Goal: Task Accomplishment & Management: Complete application form

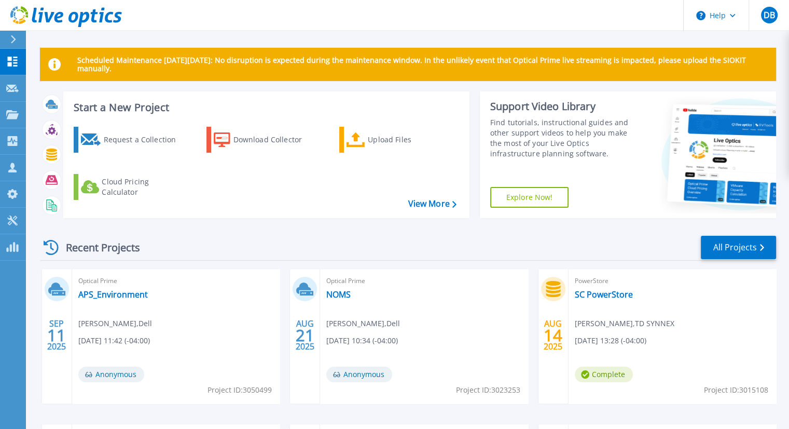
click at [13, 40] on icon at bounding box center [13, 39] width 6 height 8
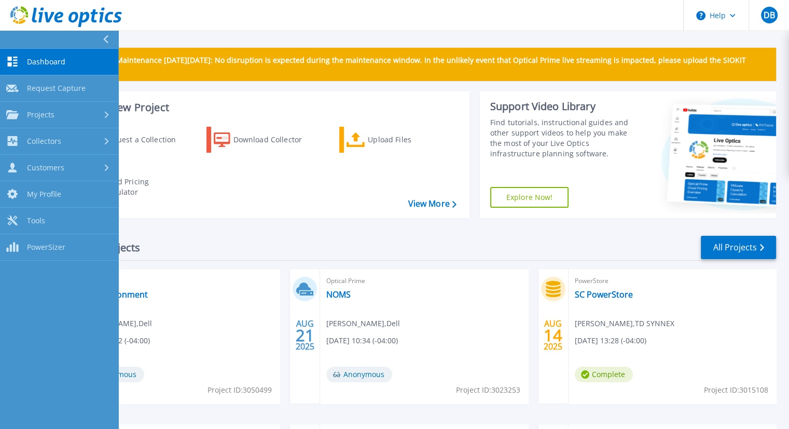
click at [13, 40] on button at bounding box center [59, 40] width 118 height 18
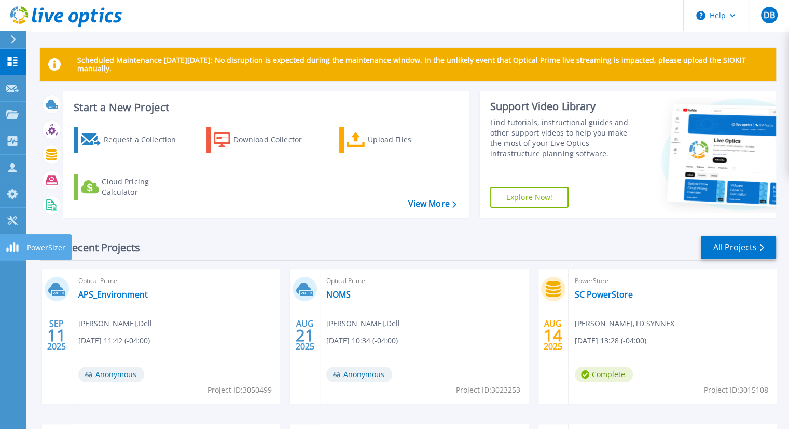
click at [8, 234] on link "PowerSizer PowerSizer" at bounding box center [13, 247] width 26 height 26
click at [17, 217] on icon at bounding box center [12, 220] width 10 height 10
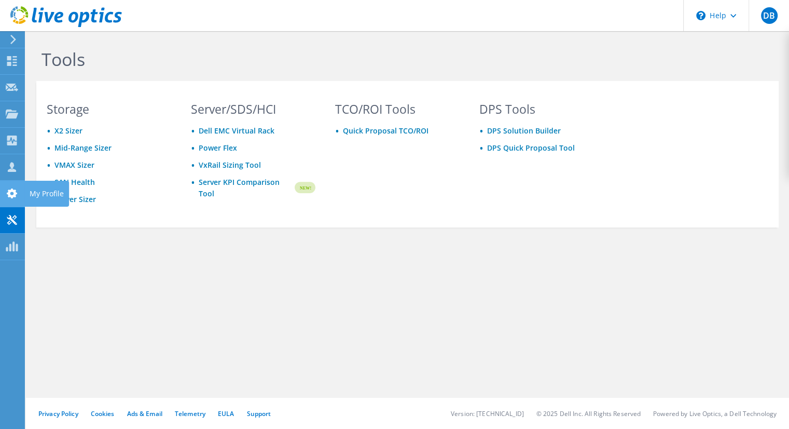
click at [8, 193] on use at bounding box center [12, 193] width 10 height 10
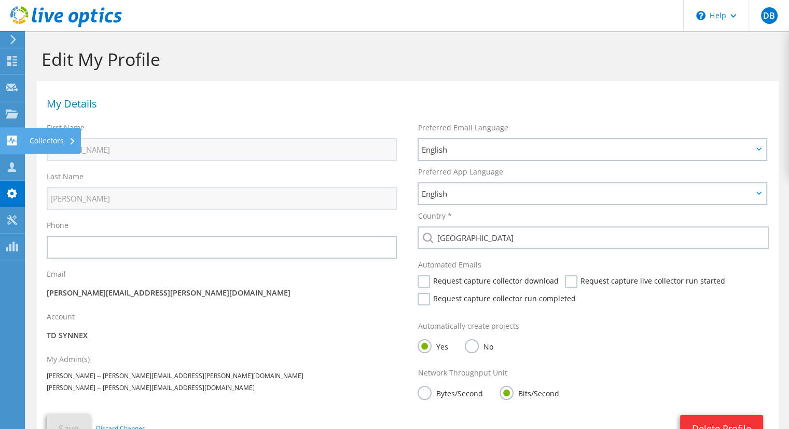
click at [7, 135] on icon at bounding box center [12, 140] width 12 height 10
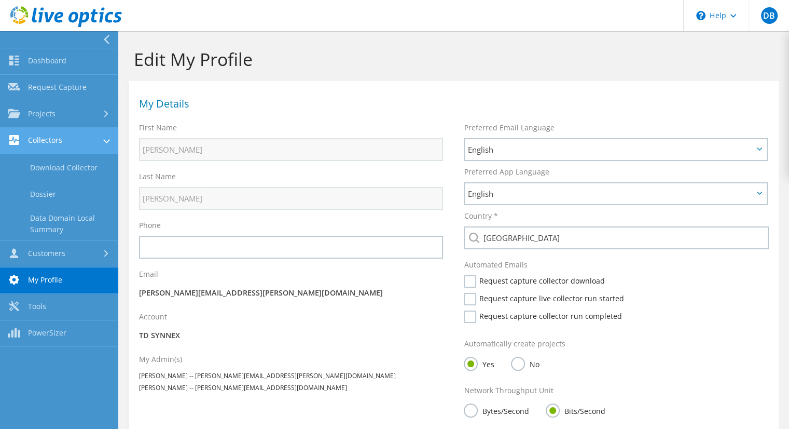
click at [50, 140] on link "Collectors" at bounding box center [59, 141] width 118 height 26
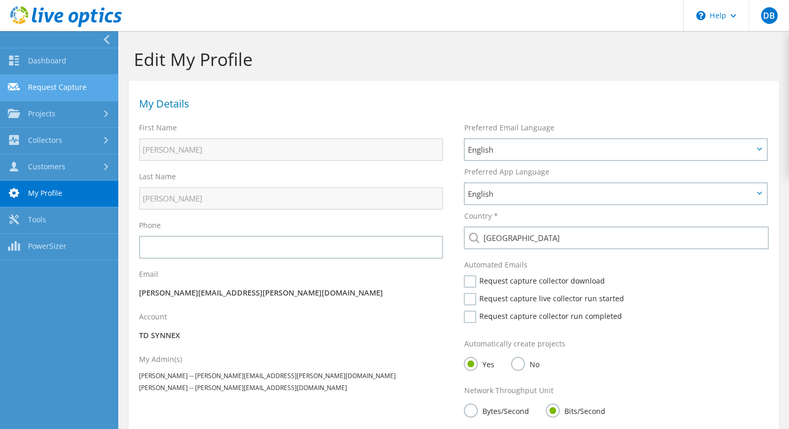
click at [46, 84] on link "Request Capture" at bounding box center [59, 88] width 118 height 26
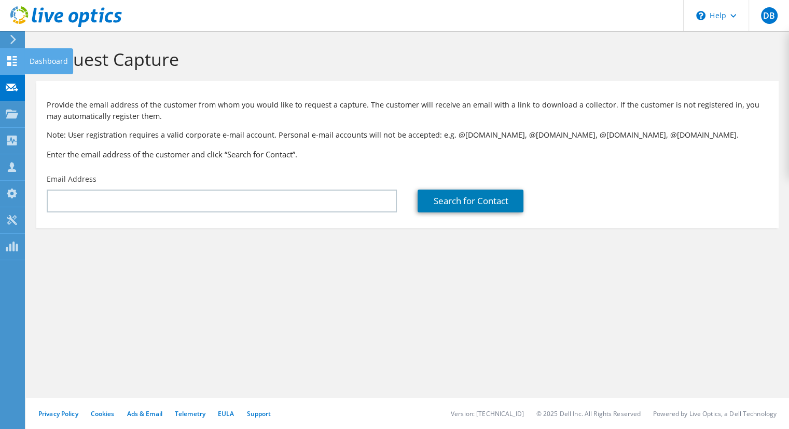
click at [15, 59] on use at bounding box center [12, 61] width 10 height 10
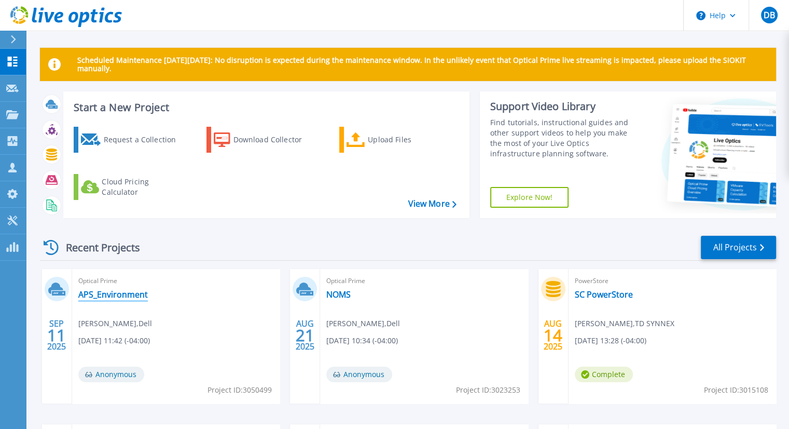
click at [138, 295] on link "APS_Environment" at bounding box center [113, 294] width 70 height 10
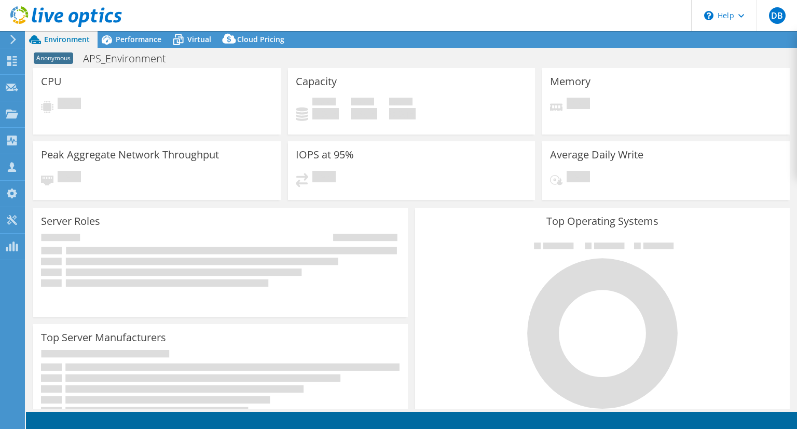
select select "USD"
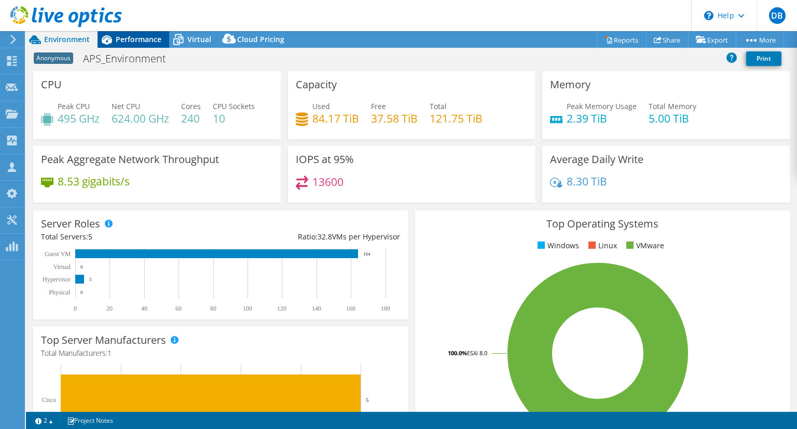
click at [120, 35] on span "Performance" at bounding box center [139, 39] width 46 height 10
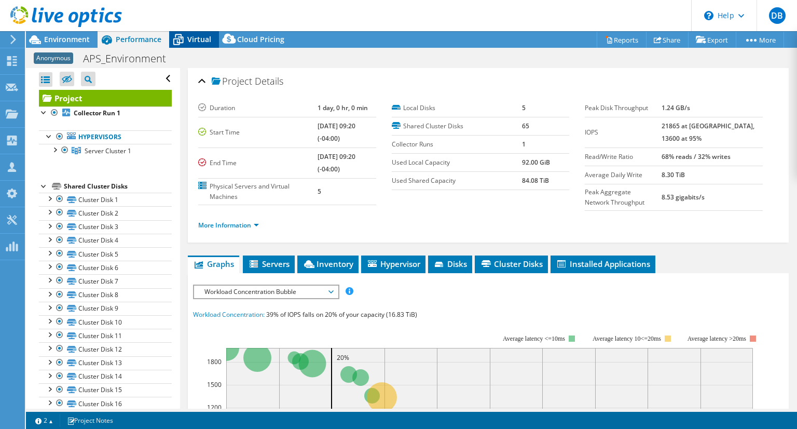
click at [180, 37] on icon at bounding box center [178, 40] width 10 height 8
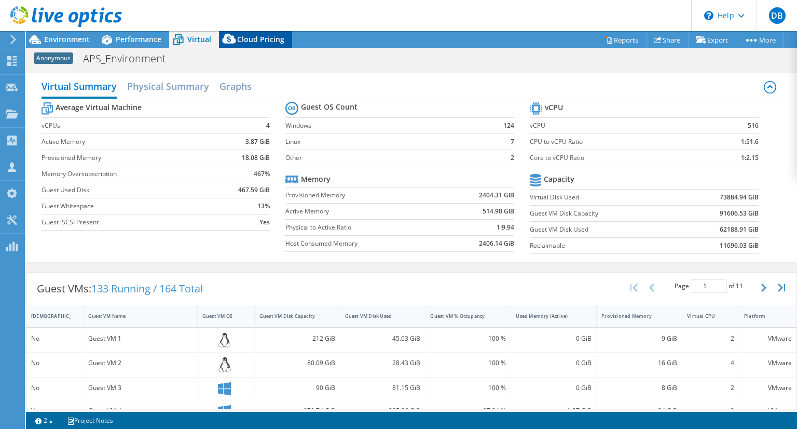
click at [243, 41] on span "Cloud Pricing" at bounding box center [260, 39] width 47 height 10
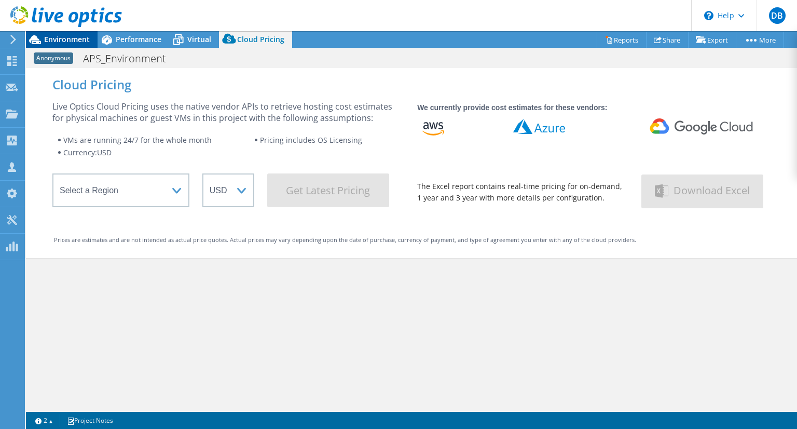
click at [63, 40] on span "Environment" at bounding box center [67, 39] width 46 height 10
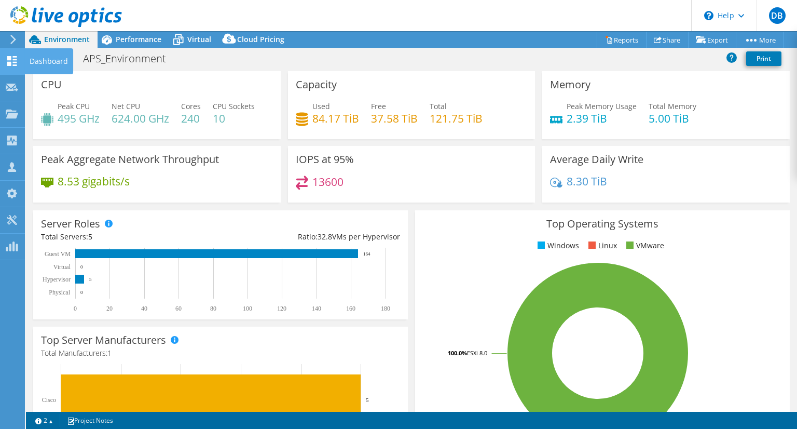
click at [6, 64] on icon at bounding box center [12, 61] width 12 height 10
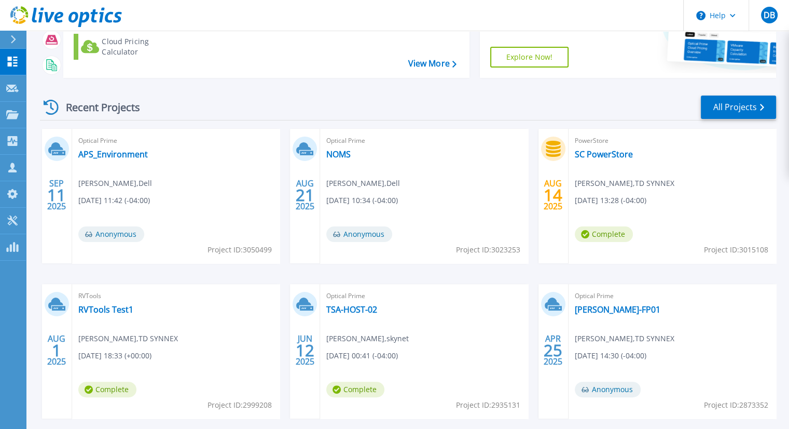
scroll to position [190, 0]
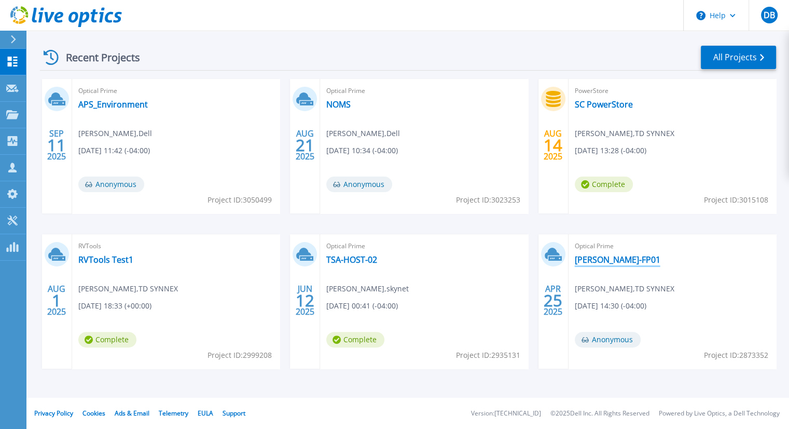
click at [594, 261] on link "[PERSON_NAME]-FP01" at bounding box center [618, 259] width 86 height 10
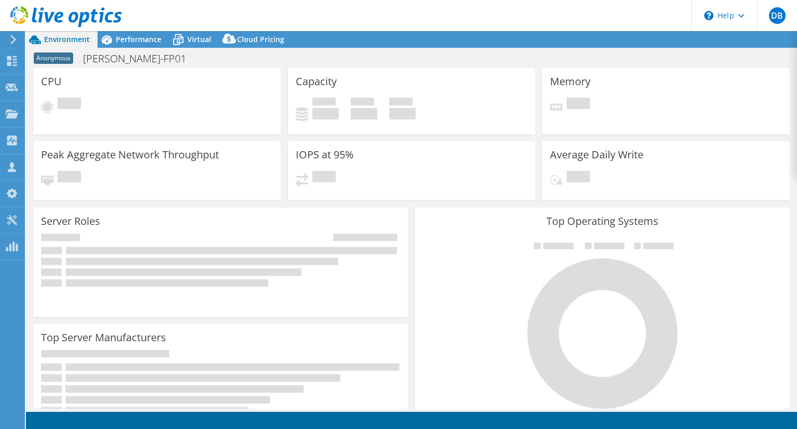
select select "USEast"
select select "USD"
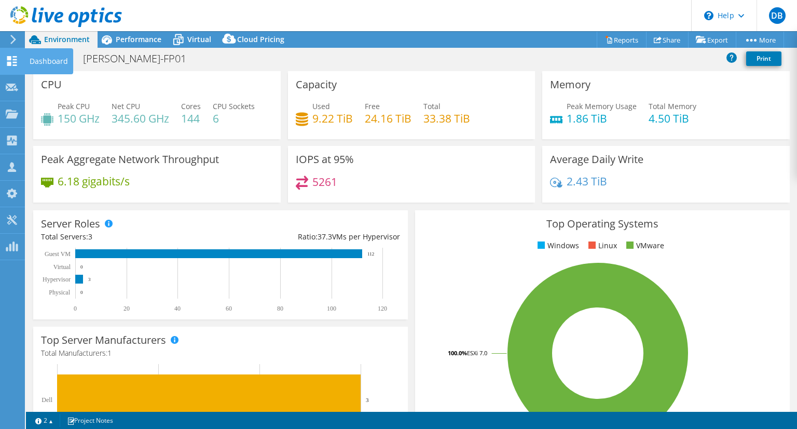
click at [7, 65] on div at bounding box center [12, 62] width 12 height 11
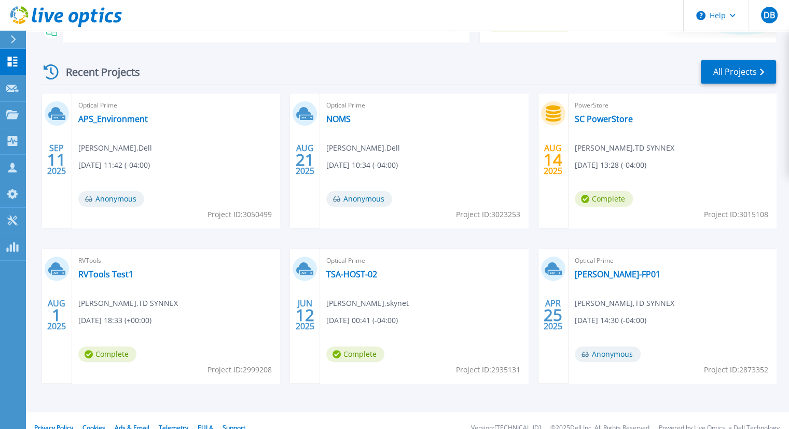
scroll to position [176, 0]
click at [345, 268] on link "TSA-HOST-02" at bounding box center [351, 273] width 51 height 10
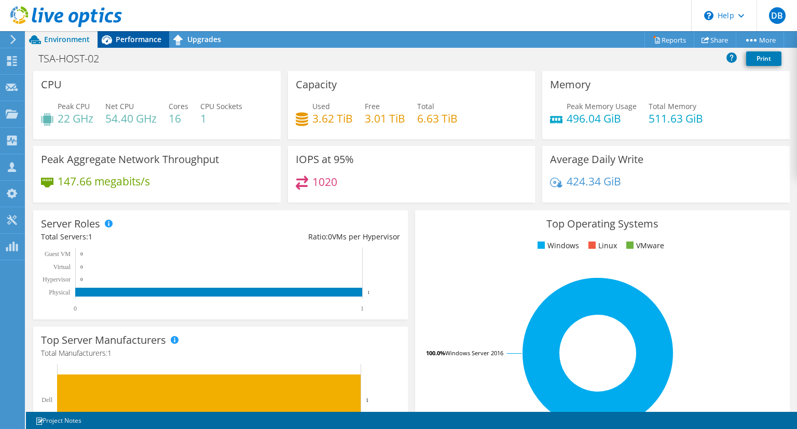
click at [131, 44] on div "Performance" at bounding box center [134, 39] width 72 height 17
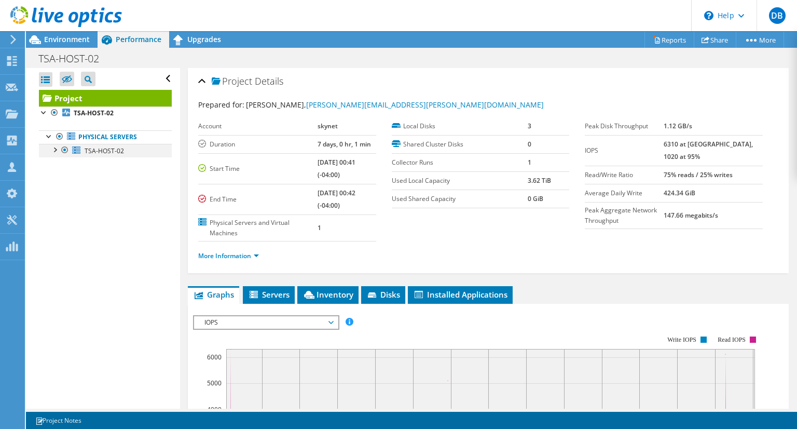
click at [54, 151] on div at bounding box center [54, 149] width 10 height 10
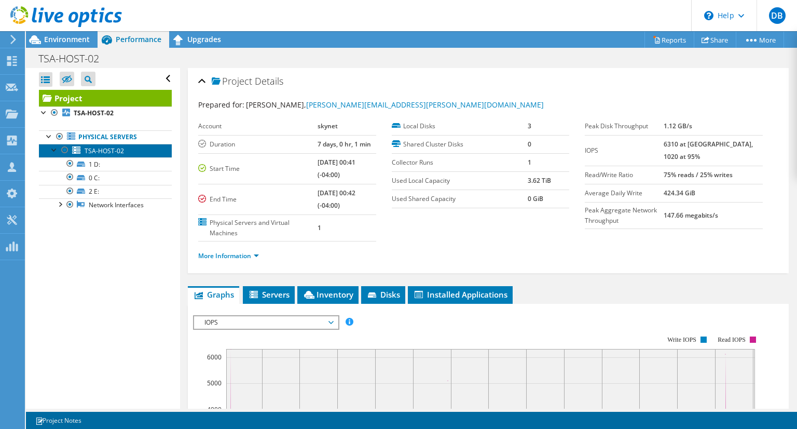
click at [125, 149] on link "TSA-HOST-02" at bounding box center [105, 150] width 133 height 13
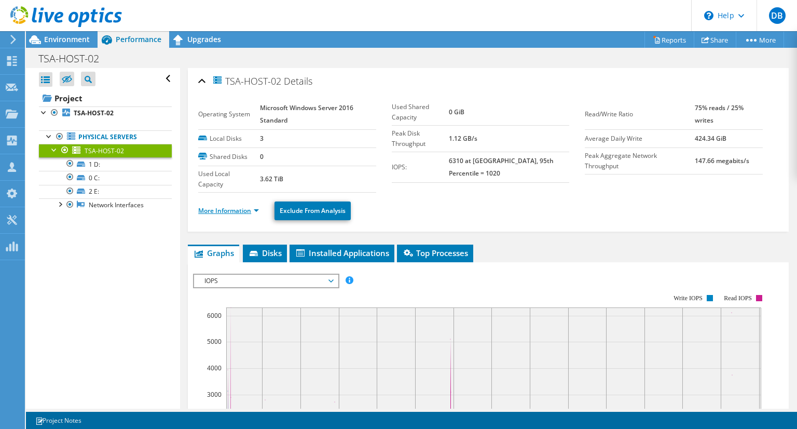
click at [237, 206] on link "More Information" at bounding box center [228, 210] width 61 height 9
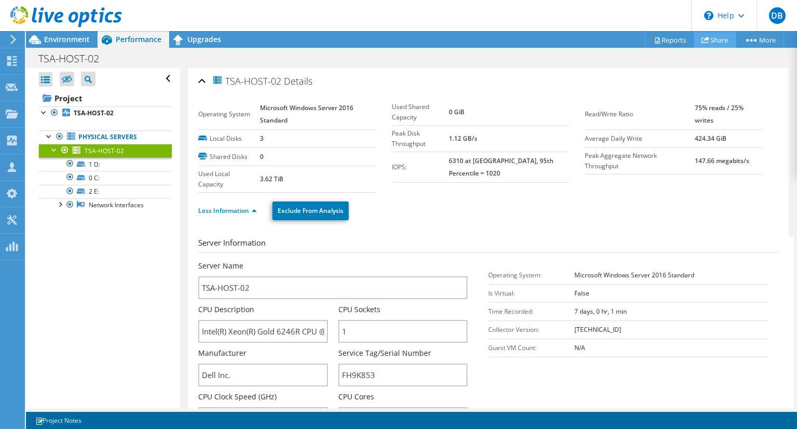
click at [716, 43] on link "Share" at bounding box center [715, 40] width 43 height 16
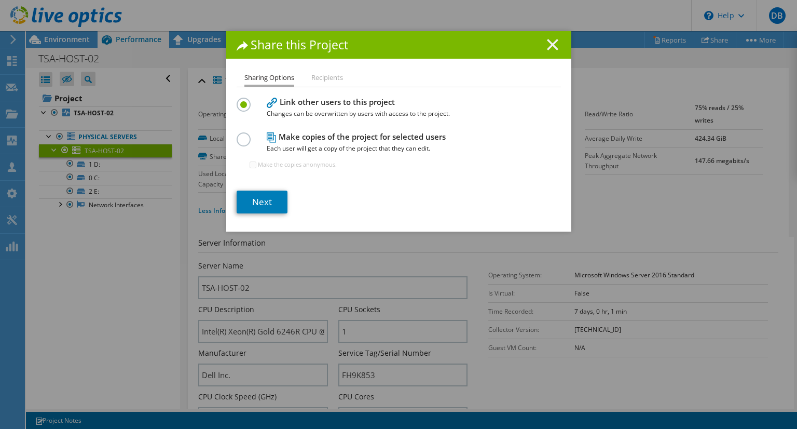
click at [550, 42] on icon at bounding box center [552, 44] width 11 height 11
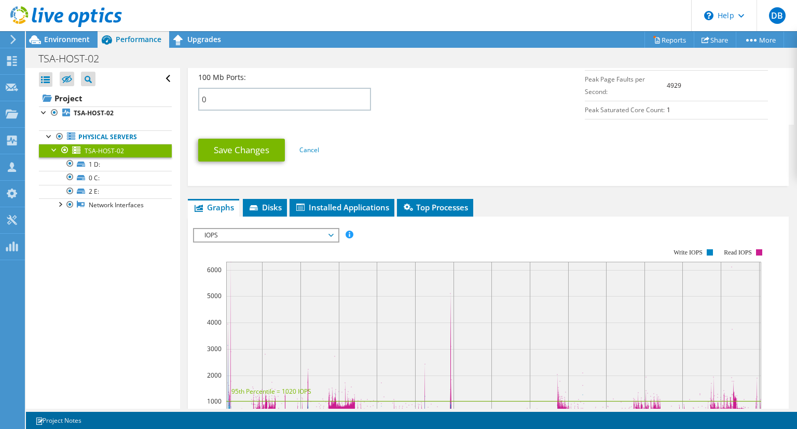
scroll to position [525, 0]
click at [60, 204] on div at bounding box center [59, 203] width 10 height 10
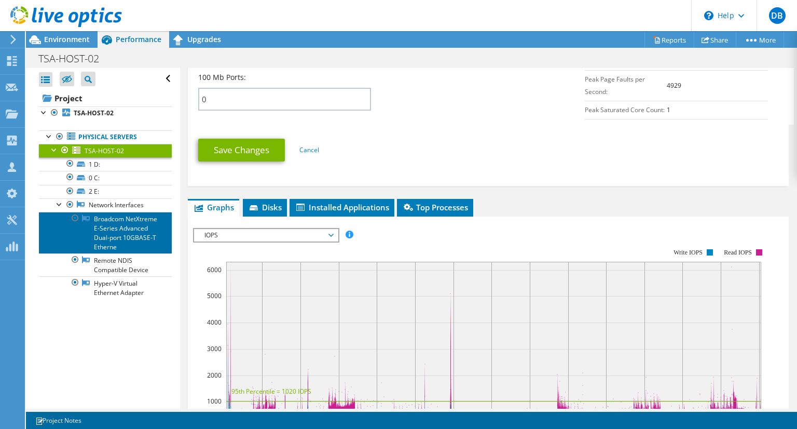
click at [120, 234] on link "Broadcom NetXtreme E-Series Advanced Dual-port 10GBASE-T Etherne" at bounding box center [105, 233] width 133 height 42
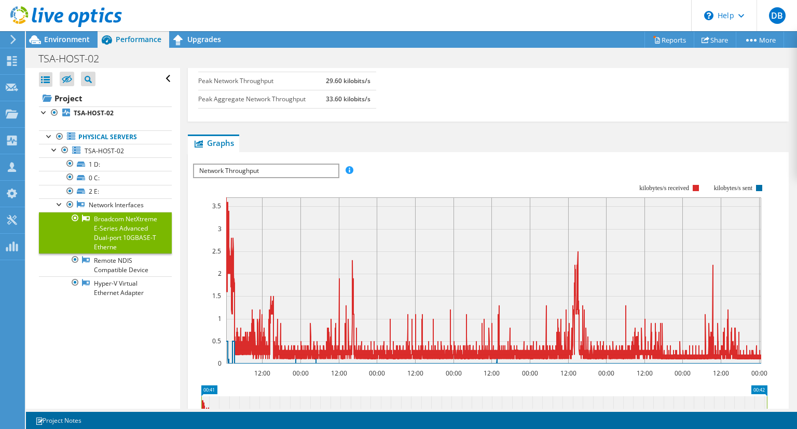
scroll to position [0, 0]
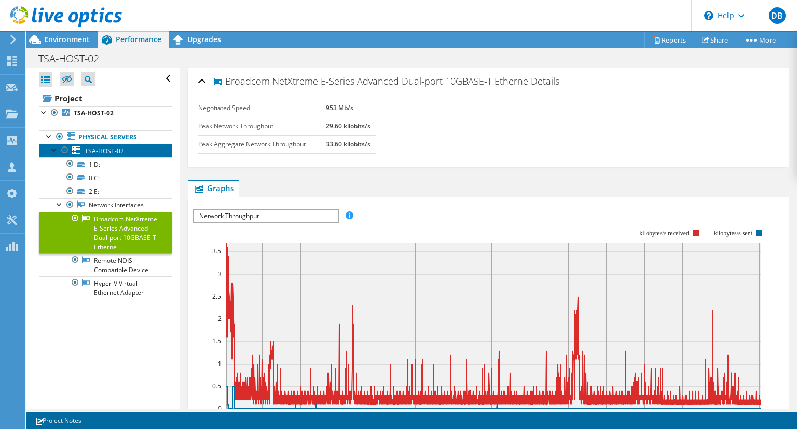
click at [107, 152] on span "TSA-HOST-02" at bounding box center [104, 150] width 39 height 9
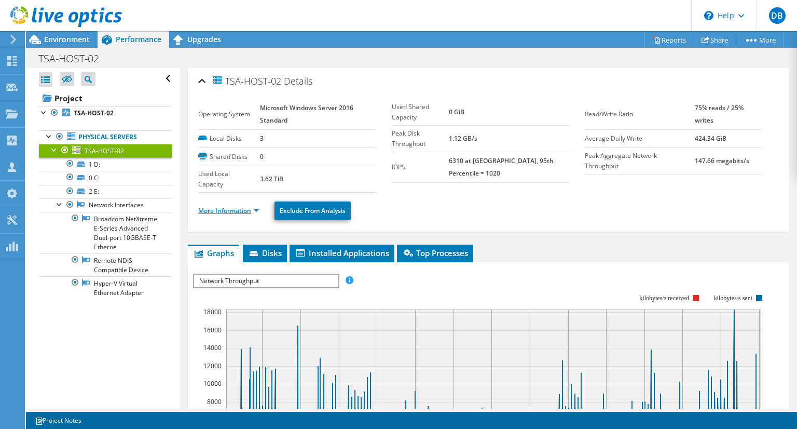
click at [229, 210] on link "More Information" at bounding box center [228, 210] width 61 height 9
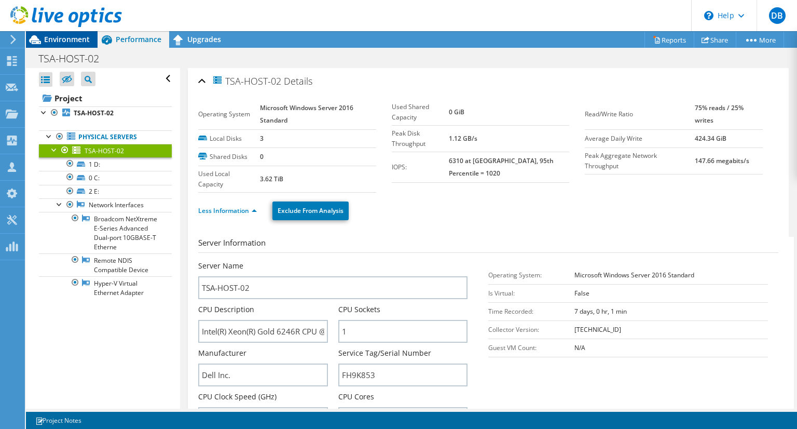
click at [71, 40] on span "Environment" at bounding box center [67, 39] width 46 height 10
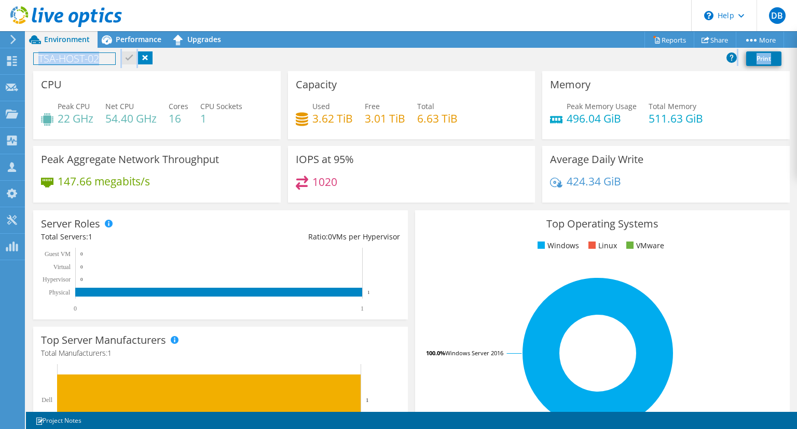
click at [38, 86] on div "CPU Peak CPU 22 GHz Net CPU 54.40 GHz Cores 16 CPU Sockets 1" at bounding box center [157, 105] width 248 height 68
click at [6, 63] on icon at bounding box center [12, 61] width 12 height 10
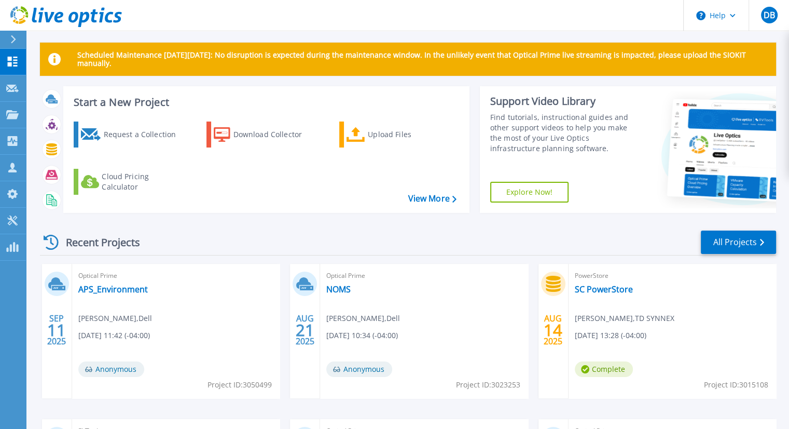
scroll to position [4, 0]
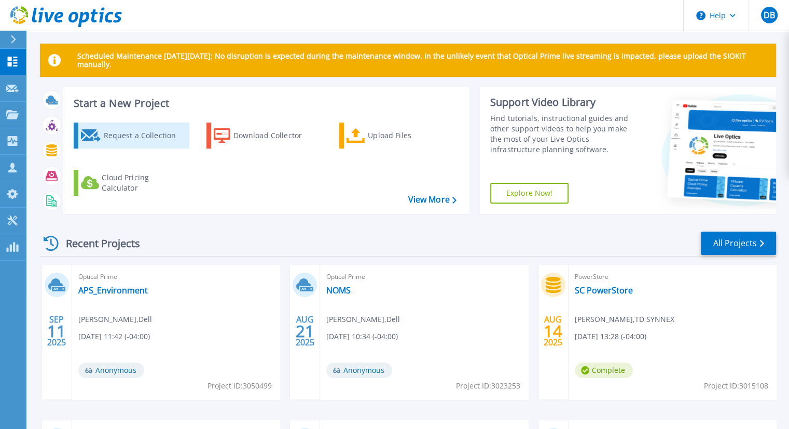
click at [154, 139] on div "Request a Collection" at bounding box center [144, 135] width 83 height 21
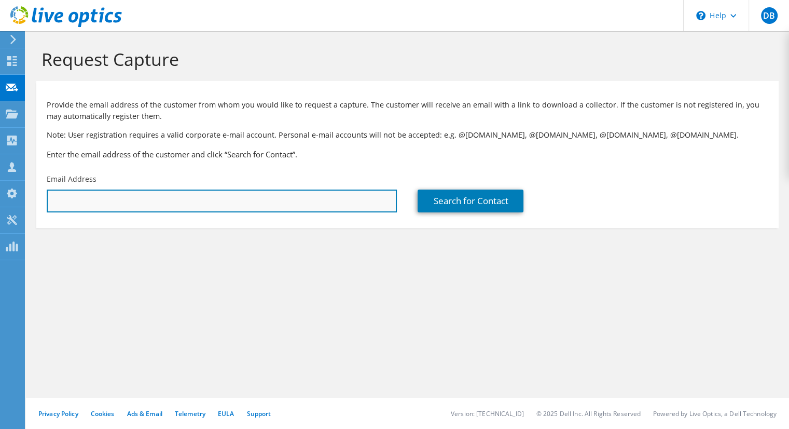
click at [148, 193] on input "text" at bounding box center [222, 200] width 350 height 23
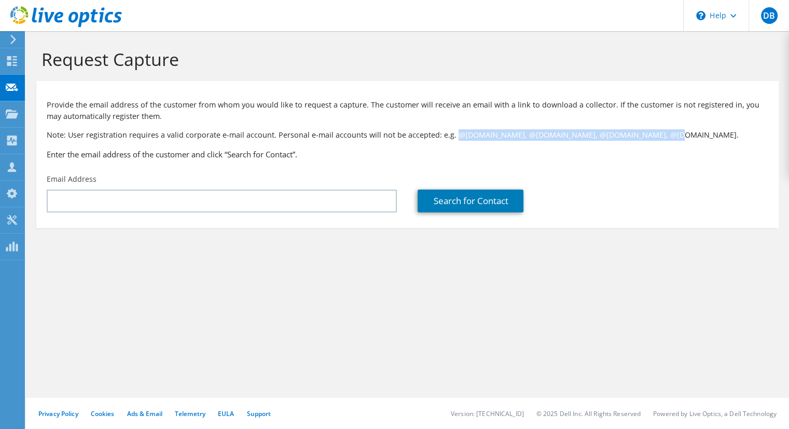
drag, startPoint x: 450, startPoint y: 135, endPoint x: 652, endPoint y: 135, distance: 201.9
click at [652, 135] on p "Note: User registration requires a valid corporate e-mail account. Personal e-m…" at bounding box center [408, 134] width 722 height 11
click at [664, 144] on div "Provide the email address of the customer from whom you would like to request a…" at bounding box center [407, 127] width 743 height 83
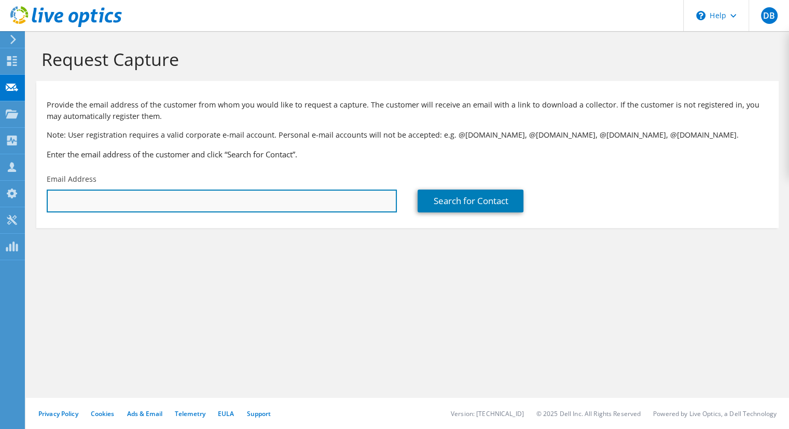
click at [341, 193] on input "text" at bounding box center [222, 200] width 350 height 23
type input "[EMAIL_ADDRESS][DOMAIN_NAME]"
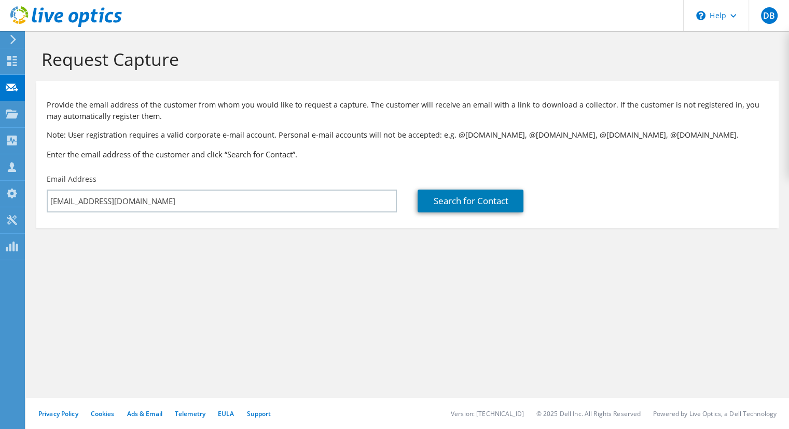
click at [393, 146] on div "Provide the email address of the customer from whom you would like to request a…" at bounding box center [407, 127] width 743 height 83
click at [471, 219] on section "Provide the email address of the customer from whom you would like to request a…" at bounding box center [407, 154] width 743 height 147
click at [468, 207] on link "Search for Contact" at bounding box center [471, 200] width 106 height 23
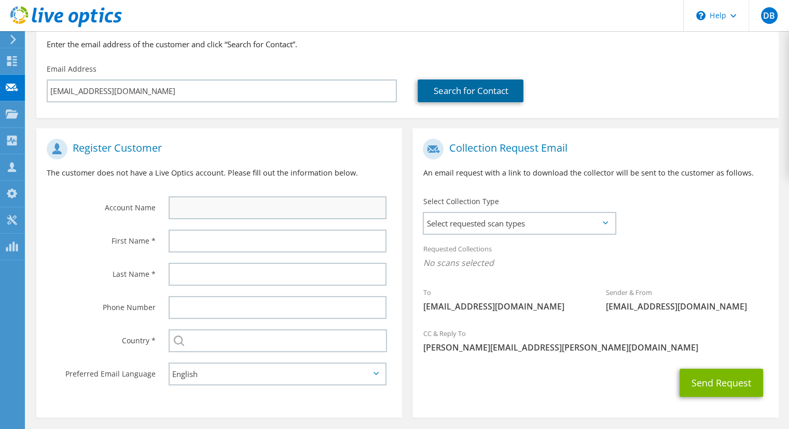
scroll to position [151, 0]
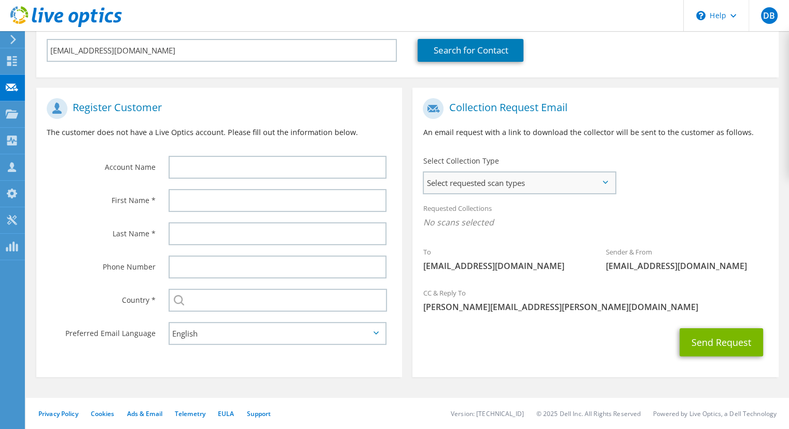
click at [608, 181] on span "Select requested scan types" at bounding box center [519, 182] width 191 height 21
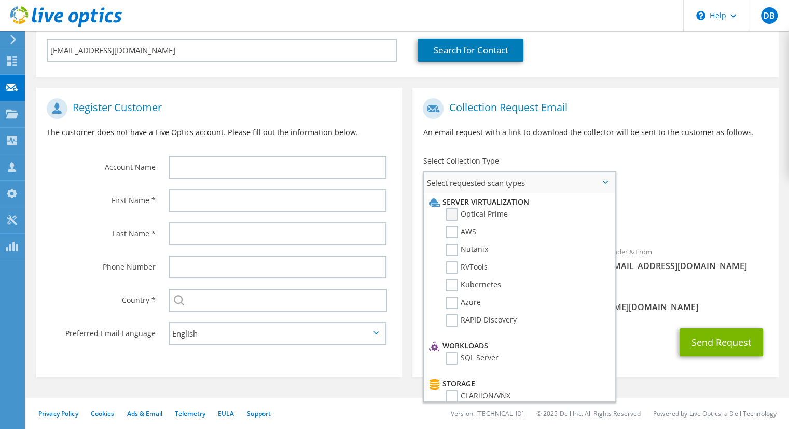
click at [454, 213] on label "Optical Prime" at bounding box center [477, 214] width 62 height 12
click at [0, 0] on input "Optical Prime" at bounding box center [0, 0] width 0 height 0
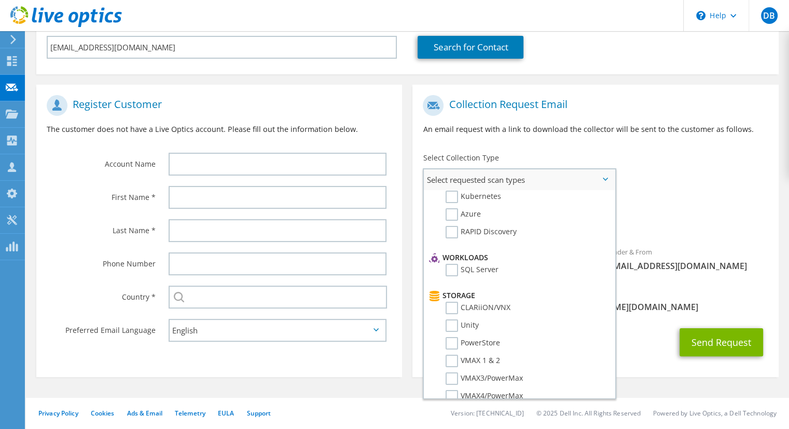
scroll to position [87, 0]
click at [449, 335] on label "PowerStore" at bounding box center [473, 341] width 54 height 12
click at [0, 0] on input "PowerStore" at bounding box center [0, 0] width 0 height 0
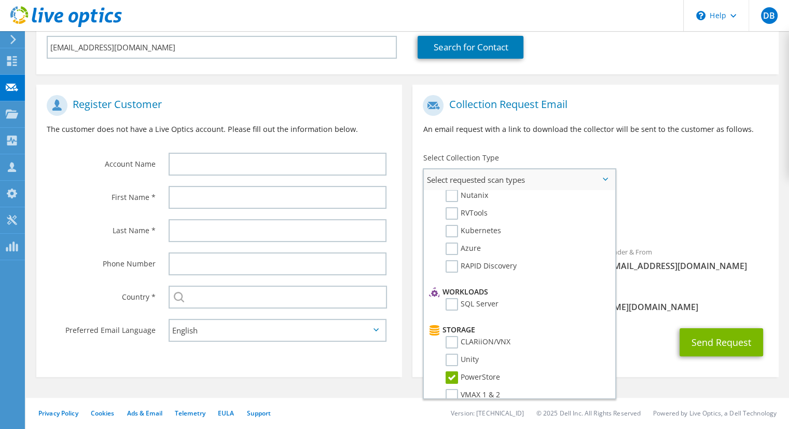
scroll to position [56, 0]
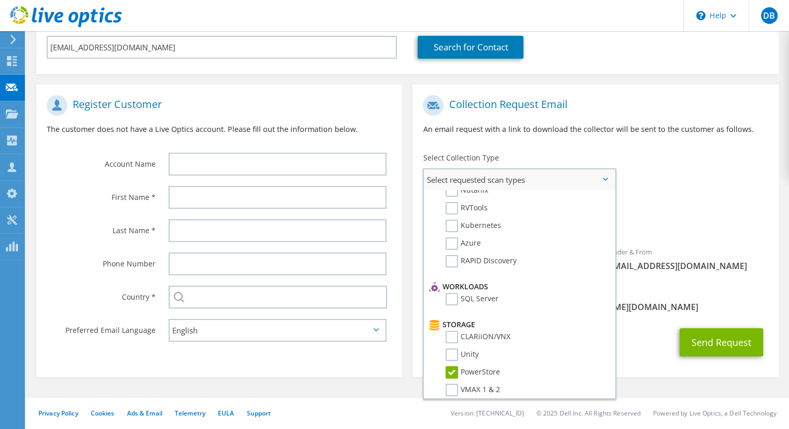
click at [452, 366] on label "PowerStore" at bounding box center [473, 372] width 54 height 12
click at [0, 0] on input "PowerStore" at bounding box center [0, 0] width 0 height 0
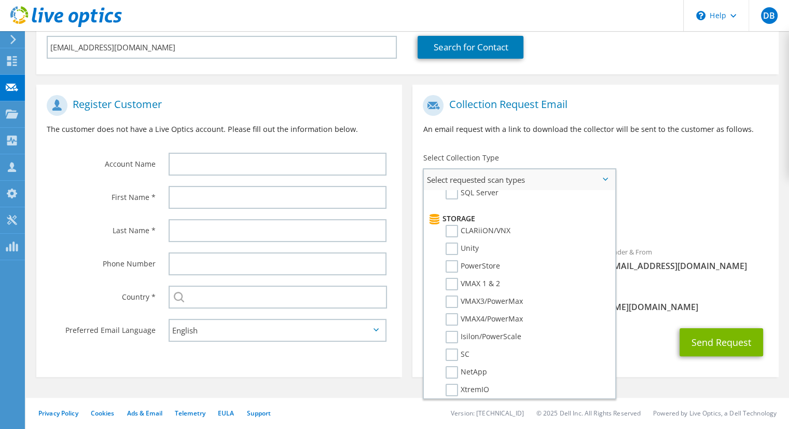
scroll to position [0, 0]
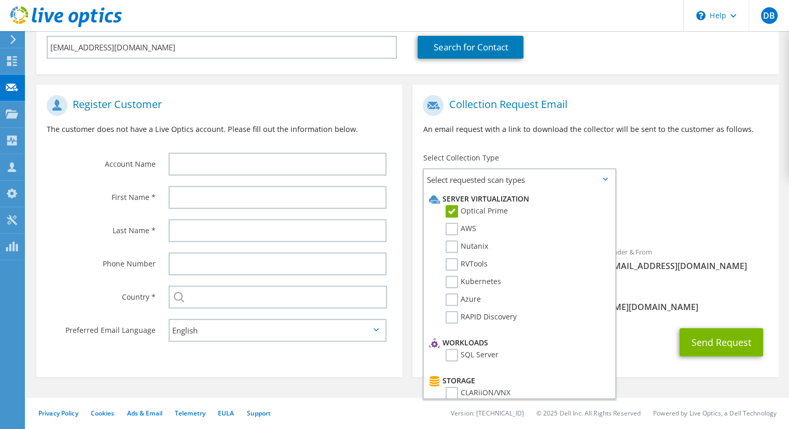
click at [666, 198] on div "Requested Collections No scans selected Optical Prime" at bounding box center [596, 215] width 366 height 42
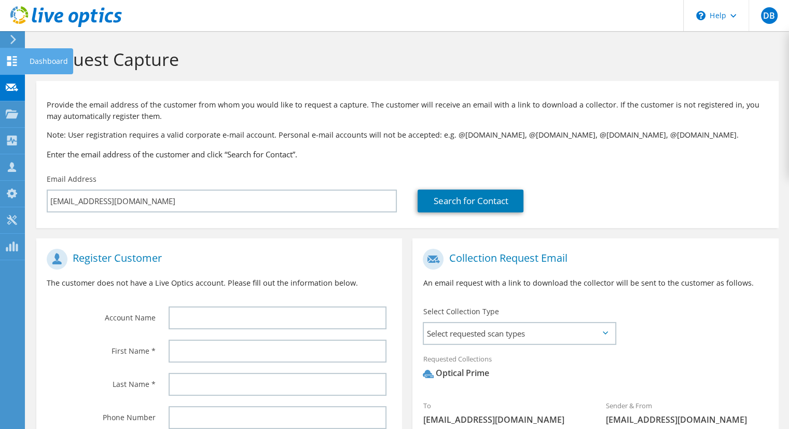
click at [8, 63] on use at bounding box center [12, 61] width 10 height 10
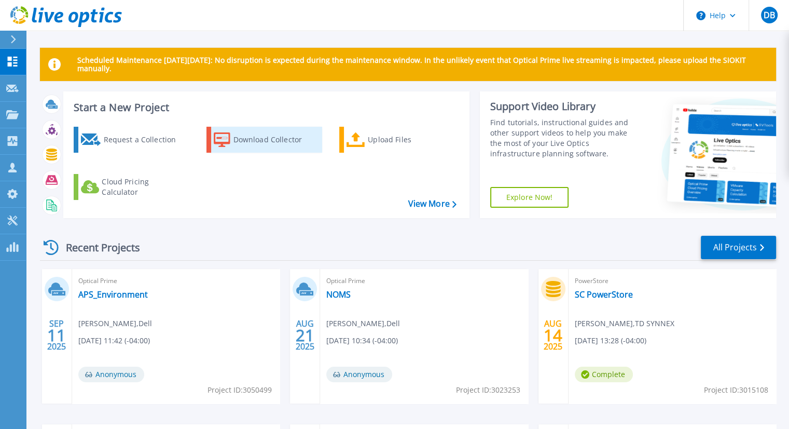
click at [266, 135] on div "Download Collector" at bounding box center [275, 139] width 83 height 21
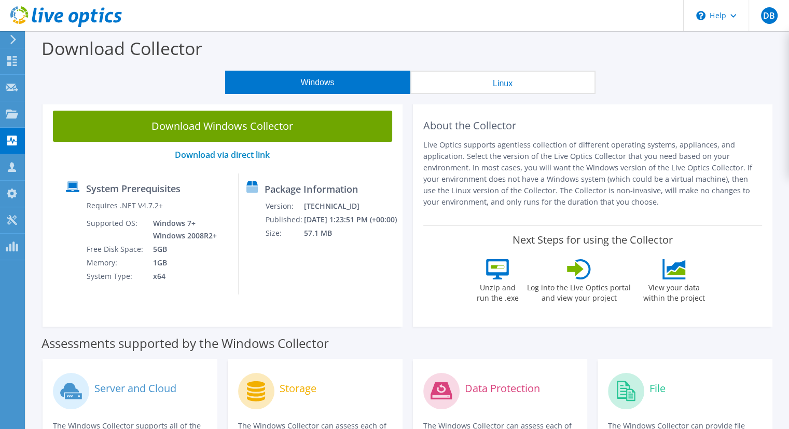
click at [15, 36] on icon at bounding box center [13, 39] width 8 height 9
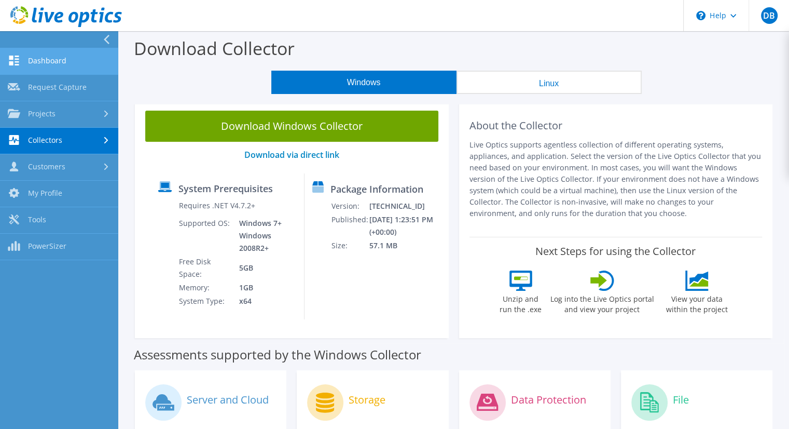
click at [26, 57] on link "Dashboard" at bounding box center [59, 61] width 118 height 26
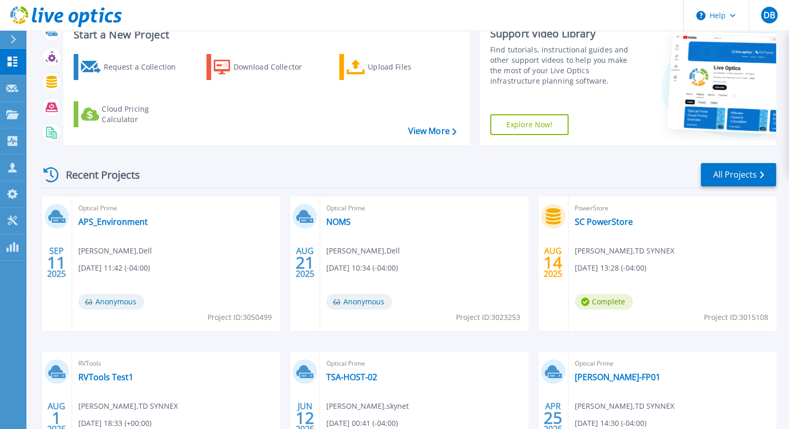
scroll to position [75, 0]
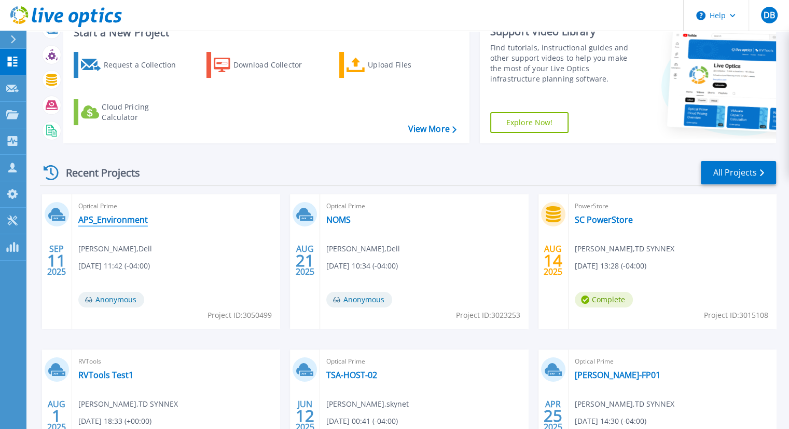
click at [116, 217] on link "APS_Environment" at bounding box center [113, 219] width 70 height 10
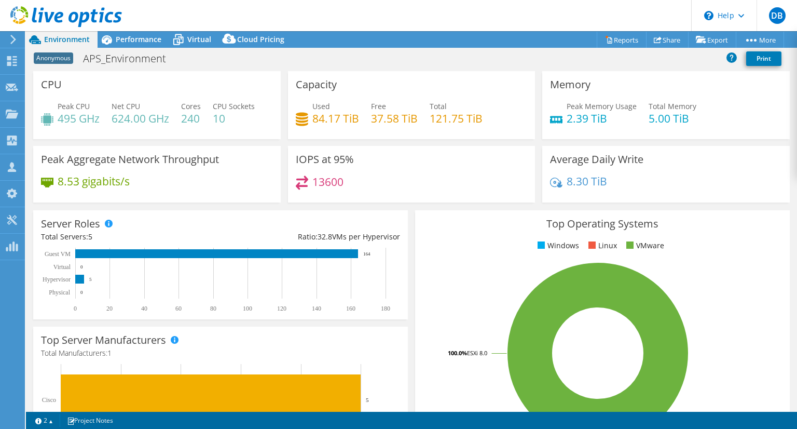
drag, startPoint x: 421, startPoint y: 162, endPoint x: 118, endPoint y: 108, distance: 307.3
click at [118, 108] on span "Net CPU" at bounding box center [126, 106] width 29 height 10
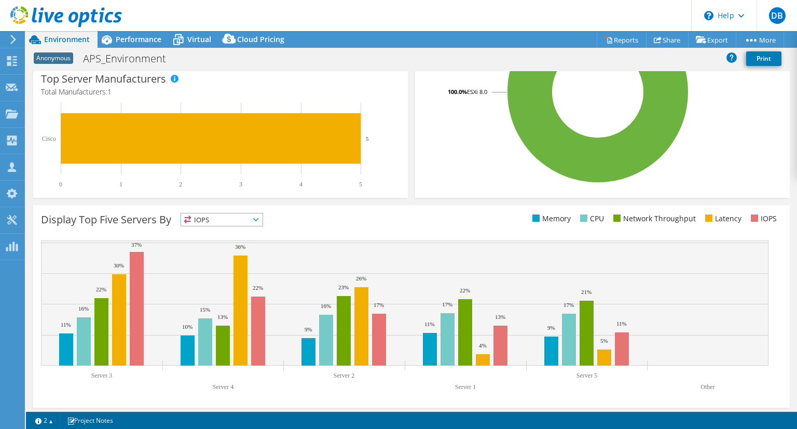
scroll to position [264, 0]
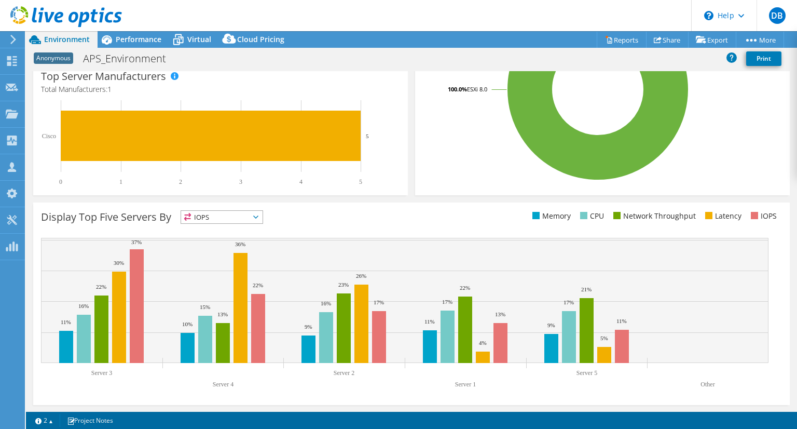
click at [253, 219] on span "IOPS" at bounding box center [221, 217] width 81 height 12
click at [401, 196] on div "Top Server Manufacturers Manufacturers are shown for physical servers and hyper…" at bounding box center [221, 129] width 382 height 140
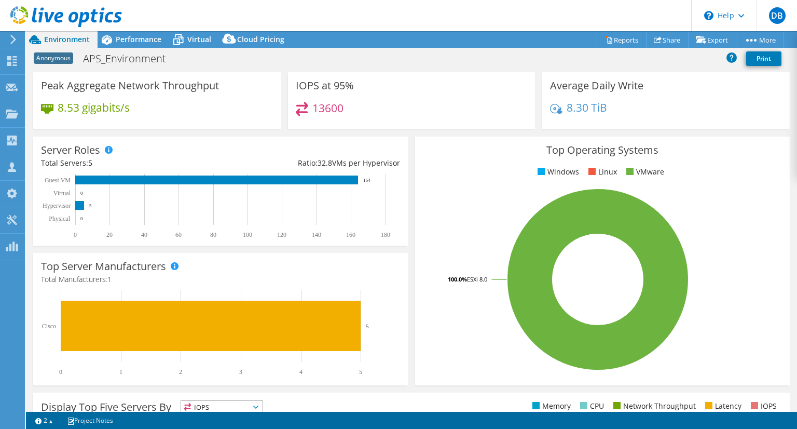
scroll to position [0, 0]
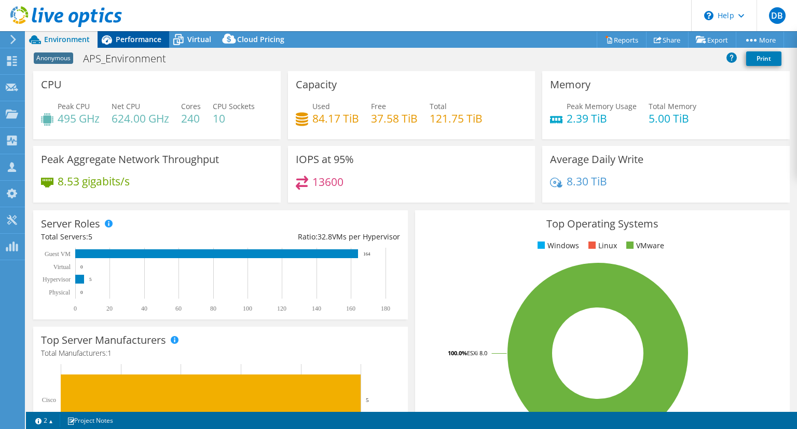
click at [132, 43] on span "Performance" at bounding box center [139, 39] width 46 height 10
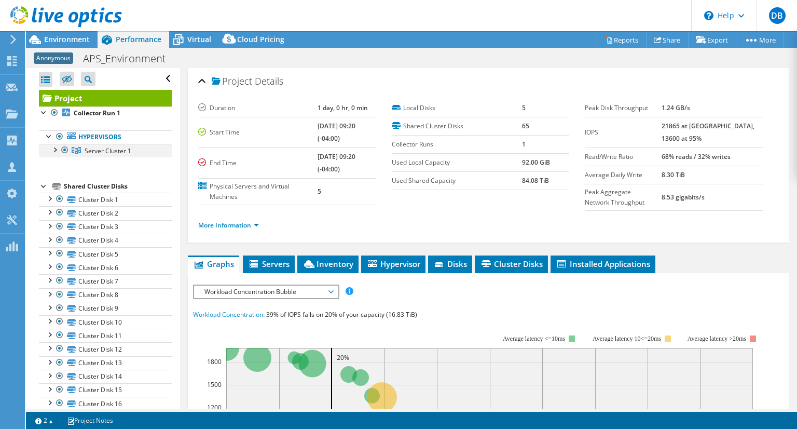
click at [55, 151] on div at bounding box center [54, 149] width 10 height 10
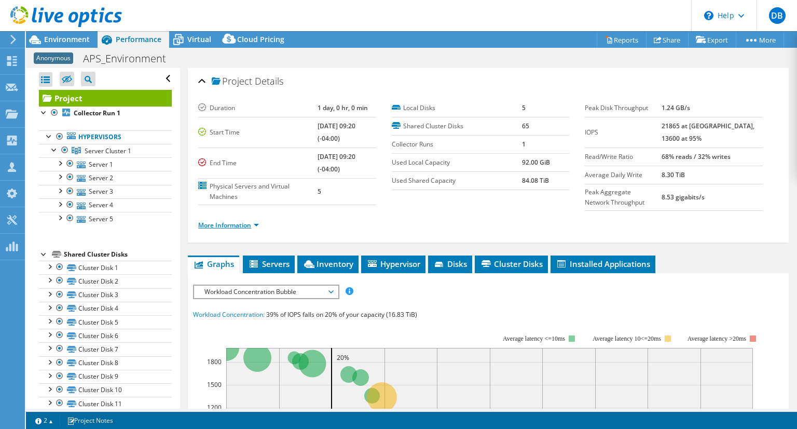
click at [231, 221] on link "More Information" at bounding box center [228, 225] width 61 height 9
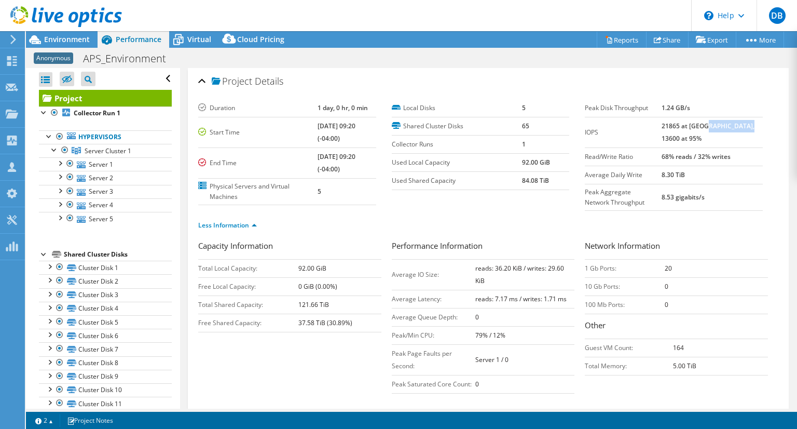
drag, startPoint x: 723, startPoint y: 126, endPoint x: 733, endPoint y: 142, distance: 18.4
click at [733, 142] on td "21865 at Peak, 13600 at 95%" at bounding box center [712, 132] width 101 height 31
drag, startPoint x: 679, startPoint y: 125, endPoint x: 698, endPoint y: 123, distance: 18.8
click at [698, 123] on tr "IOPS 21865 at Peak, 13600 at 95%" at bounding box center [674, 132] width 178 height 31
click at [585, 170] on label "Average Daily Write" at bounding box center [623, 175] width 77 height 10
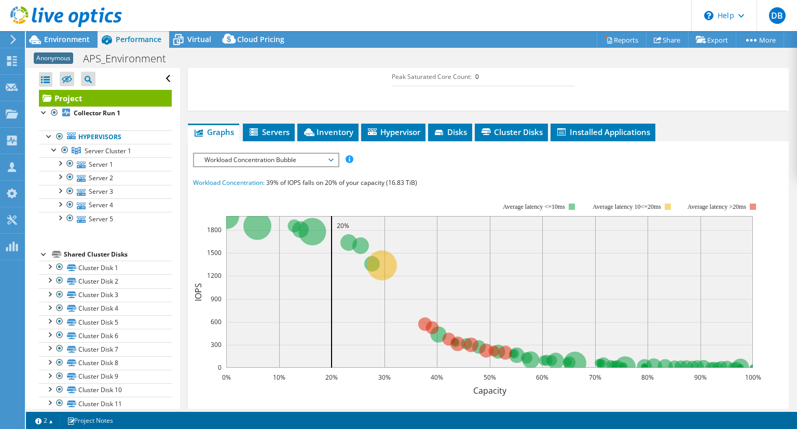
scroll to position [301, 0]
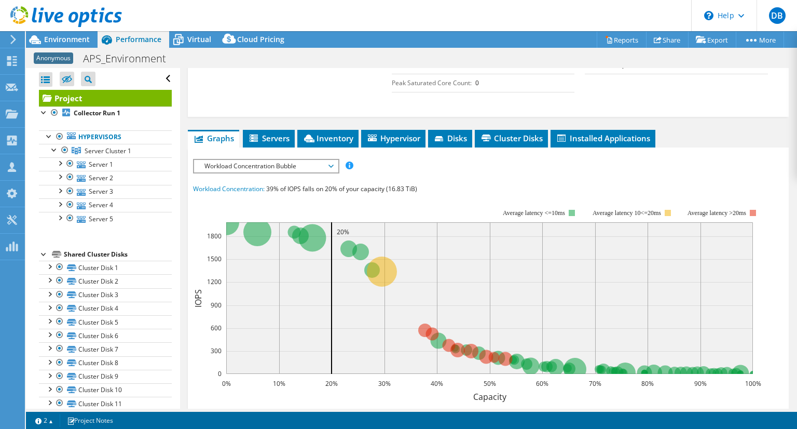
click at [311, 164] on span "Workload Concentration Bubble" at bounding box center [265, 166] width 133 height 12
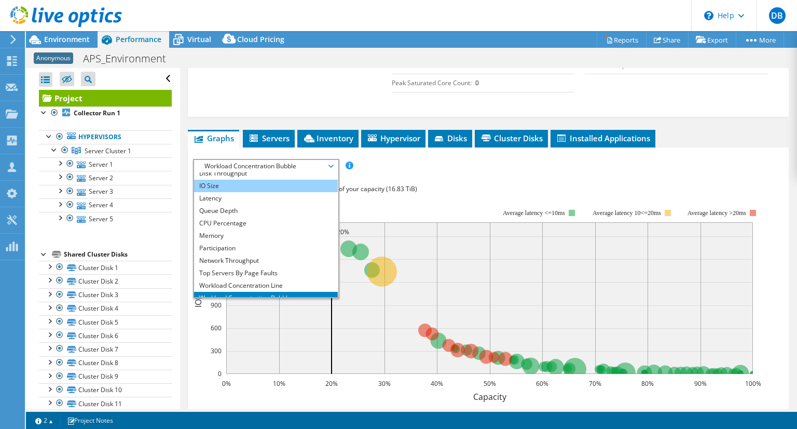
scroll to position [20, 0]
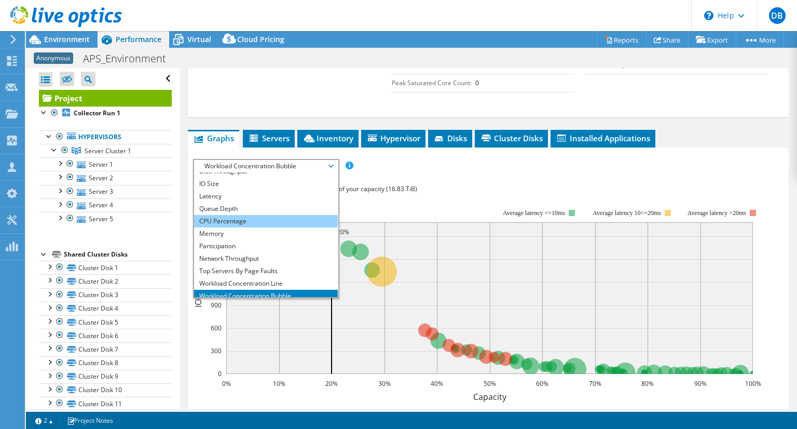
click at [262, 217] on li "CPU Percentage" at bounding box center [266, 221] width 144 height 12
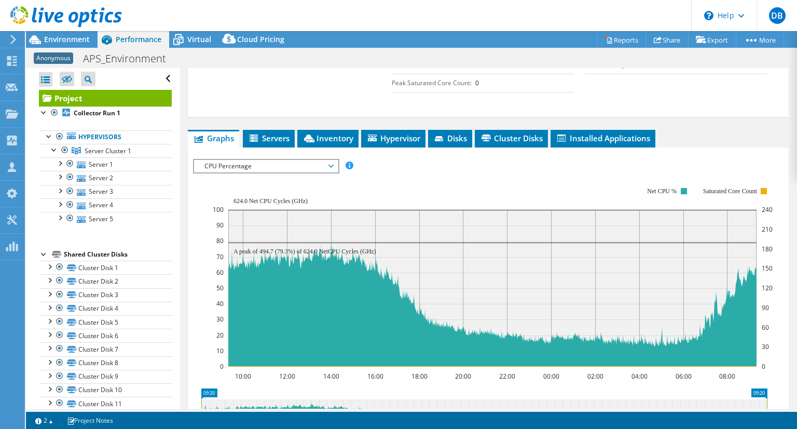
click at [316, 168] on span "CPU Percentage" at bounding box center [265, 166] width 133 height 12
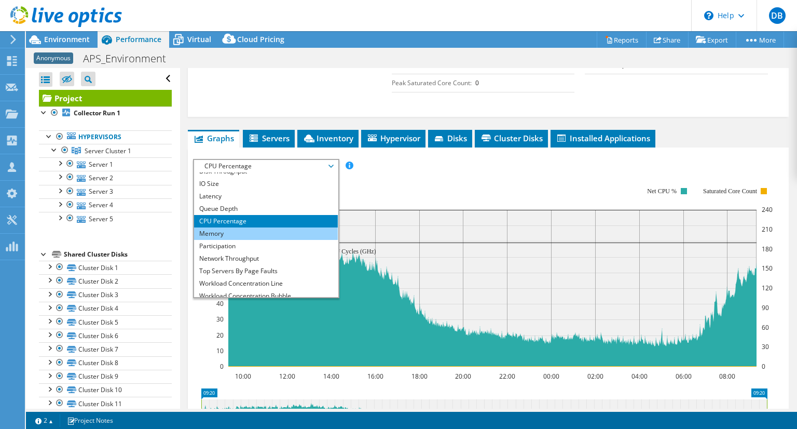
click at [275, 227] on li "Memory" at bounding box center [266, 233] width 144 height 12
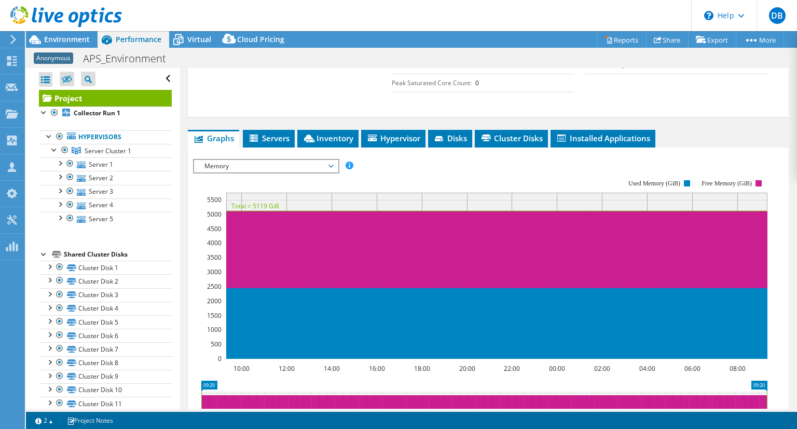
click at [288, 164] on span "Memory" at bounding box center [265, 166] width 133 height 12
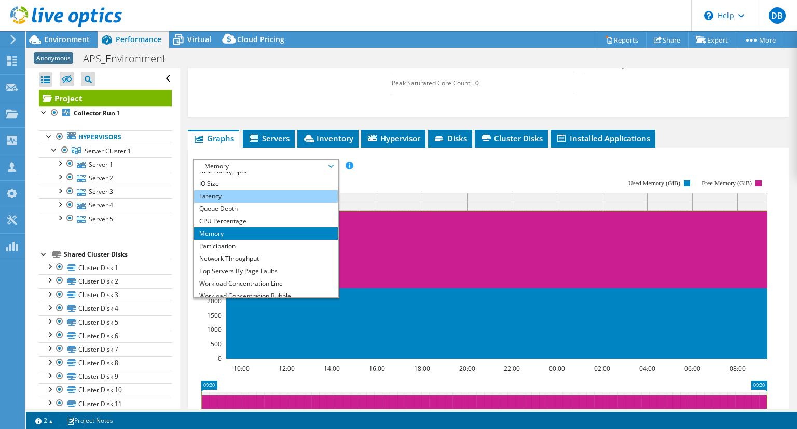
scroll to position [0, 0]
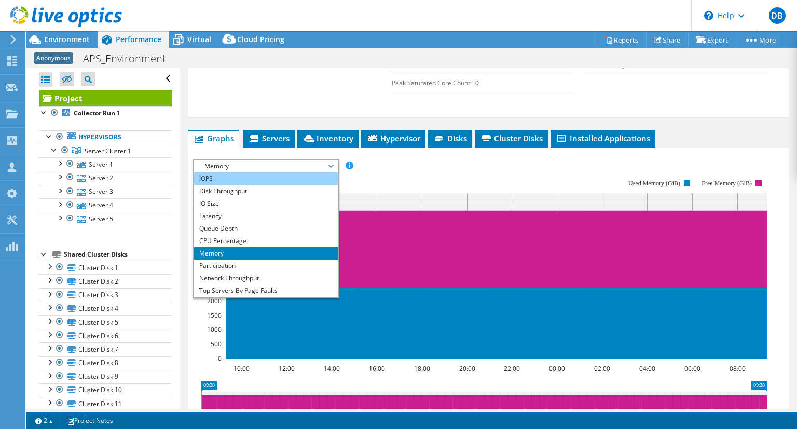
click at [262, 179] on li "IOPS" at bounding box center [266, 178] width 144 height 12
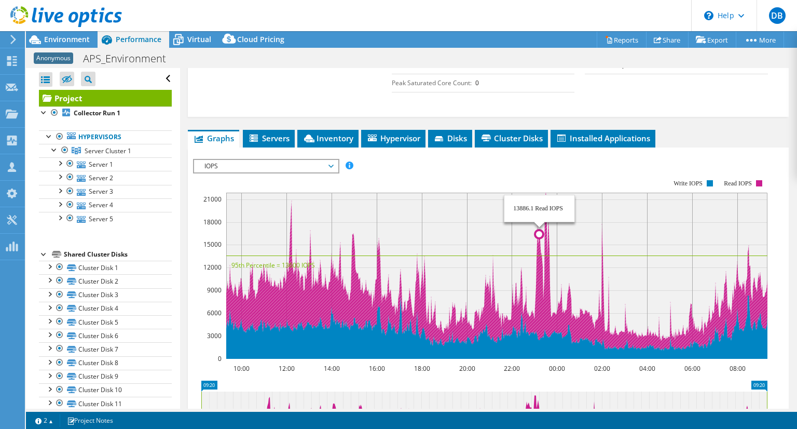
click at [538, 230] on circle at bounding box center [539, 234] width 8 height 8
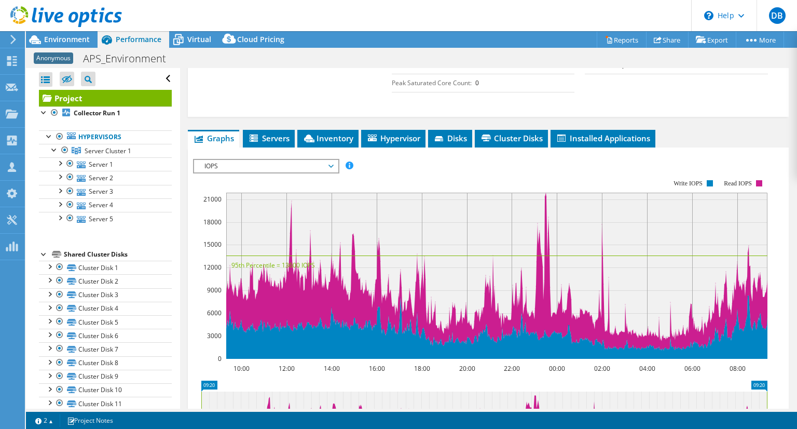
scroll to position [247, 0]
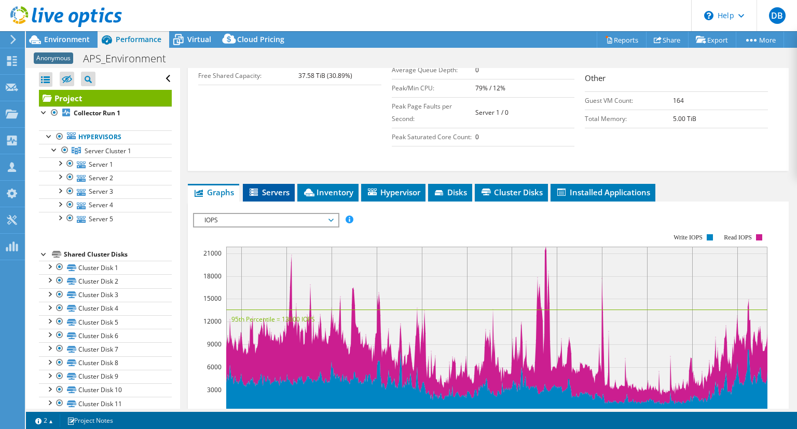
click at [272, 194] on span "Servers" at bounding box center [269, 192] width 42 height 10
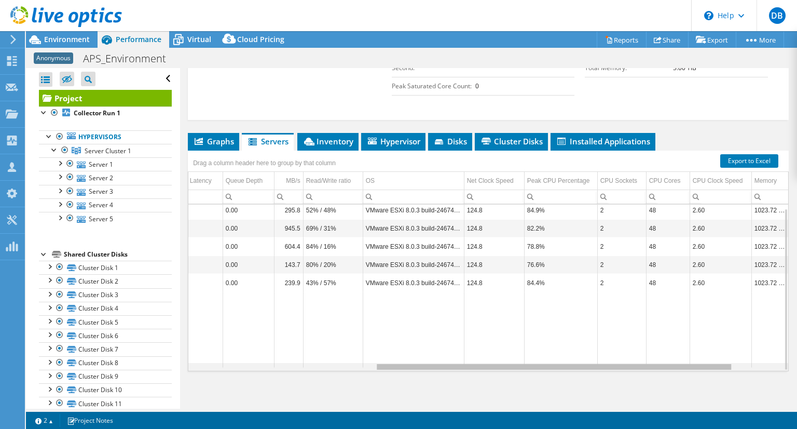
scroll to position [0, 385]
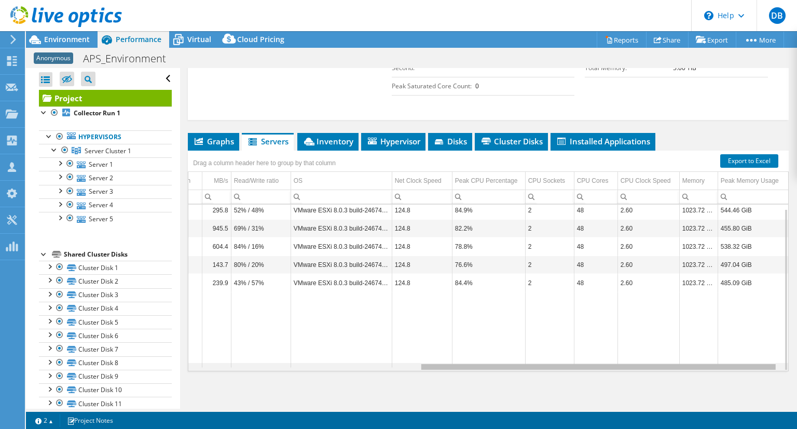
drag, startPoint x: 500, startPoint y: 365, endPoint x: 737, endPoint y: 361, distance: 237.2
click at [737, 361] on body "DB Partner Team Member Daniel Boyd Daniel.Boyd@tdsynnex.com TD SYNNEX My Profil…" at bounding box center [398, 214] width 797 height 429
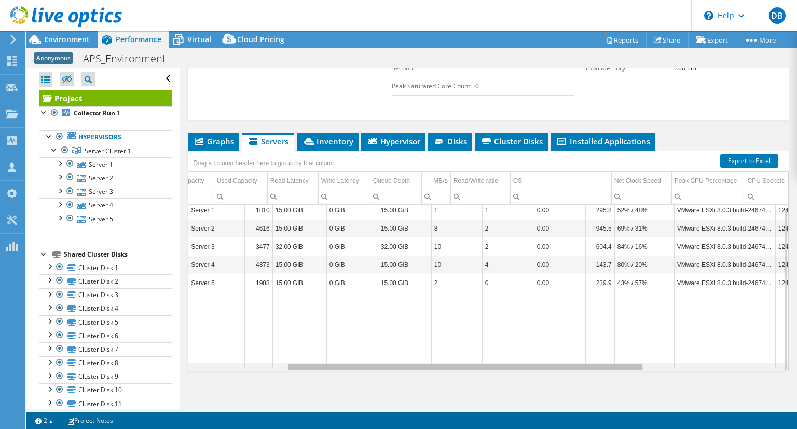
scroll to position [0, 0]
drag, startPoint x: 490, startPoint y: 365, endPoint x: 201, endPoint y: 331, distance: 291.1
click at [201, 331] on body "DB Partner Team Member Daniel Boyd Daniel.Boyd@tdsynnex.com TD SYNNEX My Profil…" at bounding box center [398, 214] width 797 height 429
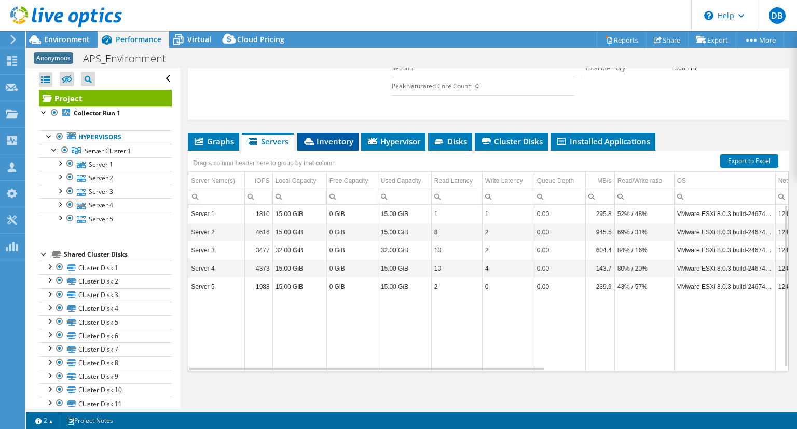
click at [326, 133] on li "Inventory" at bounding box center [327, 142] width 61 height 18
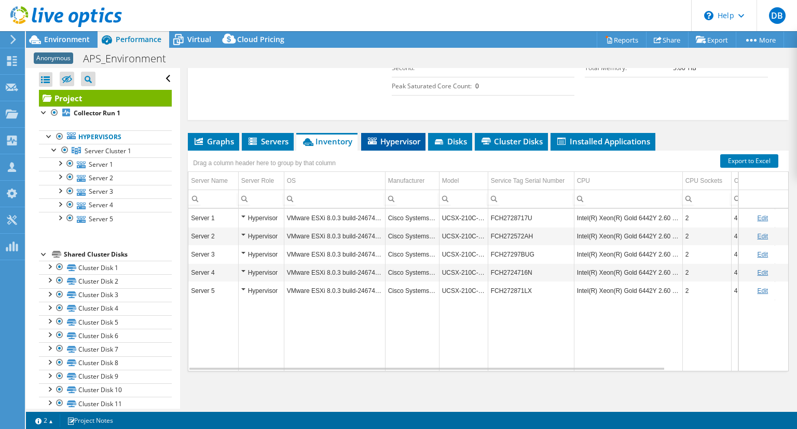
click at [392, 142] on span "Hypervisor" at bounding box center [393, 141] width 54 height 10
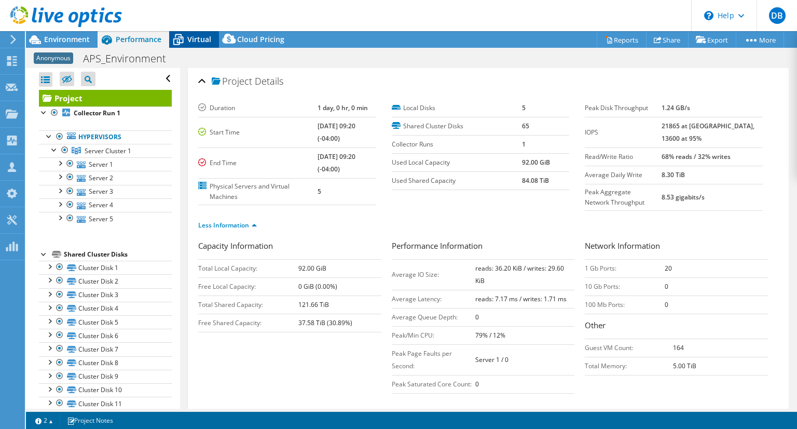
click at [186, 39] on icon at bounding box center [178, 40] width 18 height 18
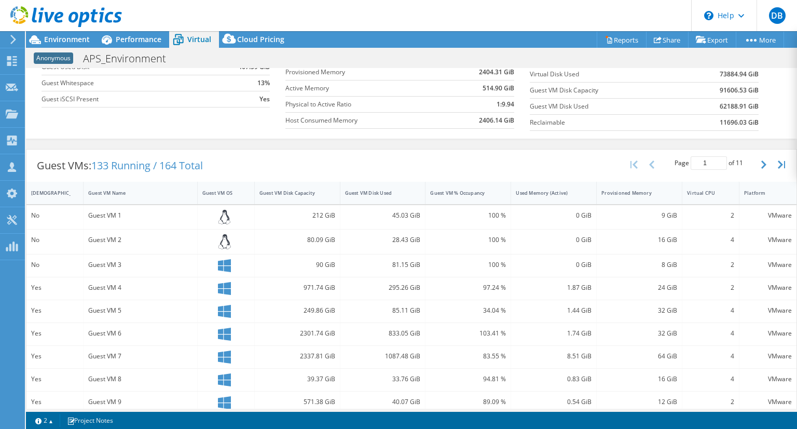
scroll to position [144, 0]
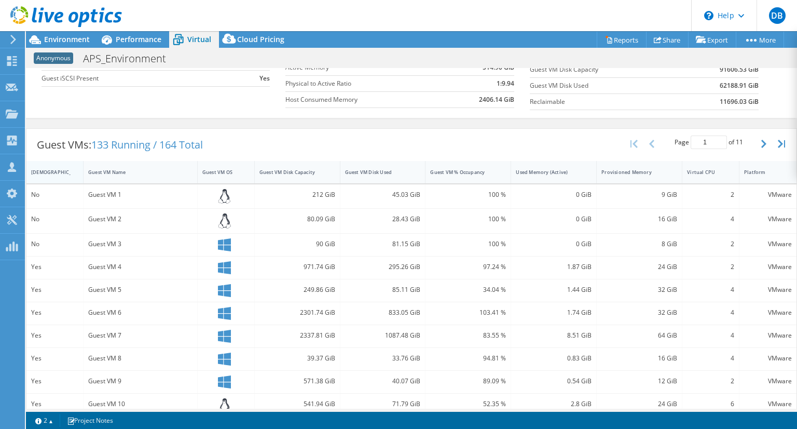
click at [47, 173] on div "IsRunning" at bounding box center [48, 172] width 44 height 16
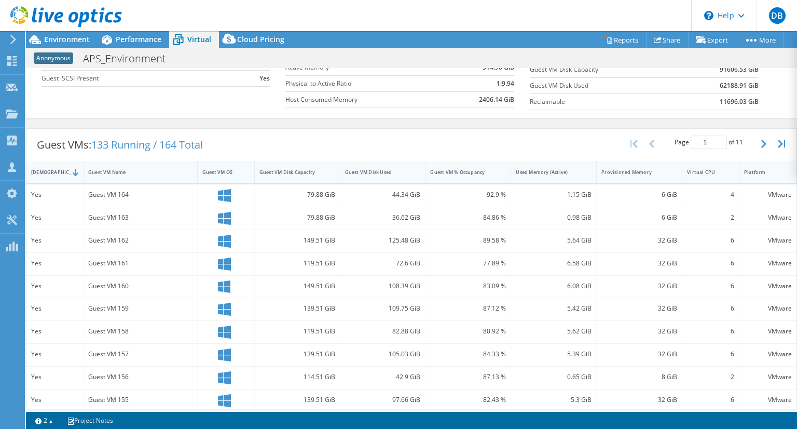
click at [211, 169] on div "Guest VM OS" at bounding box center [219, 172] width 35 height 7
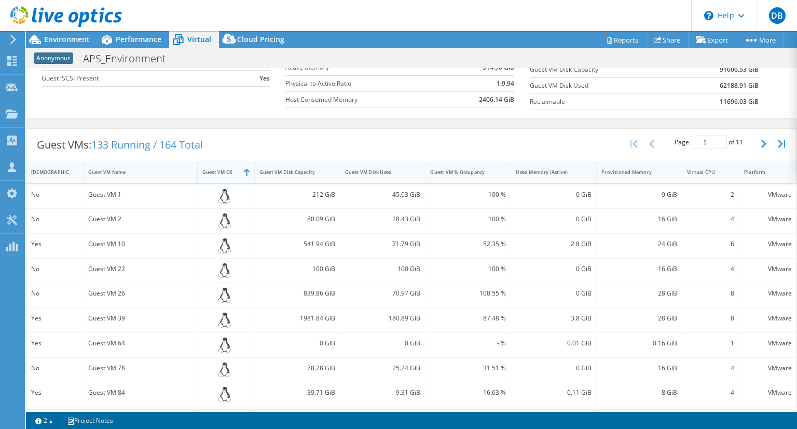
click at [211, 169] on div "Guest VM OS" at bounding box center [219, 172] width 35 height 7
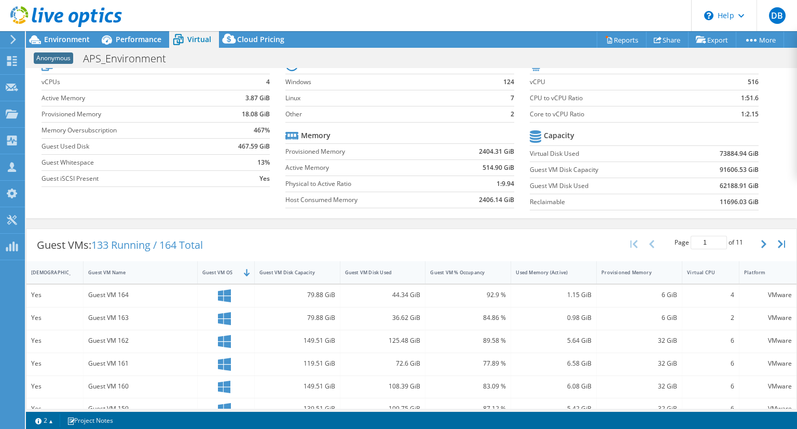
scroll to position [40, 0]
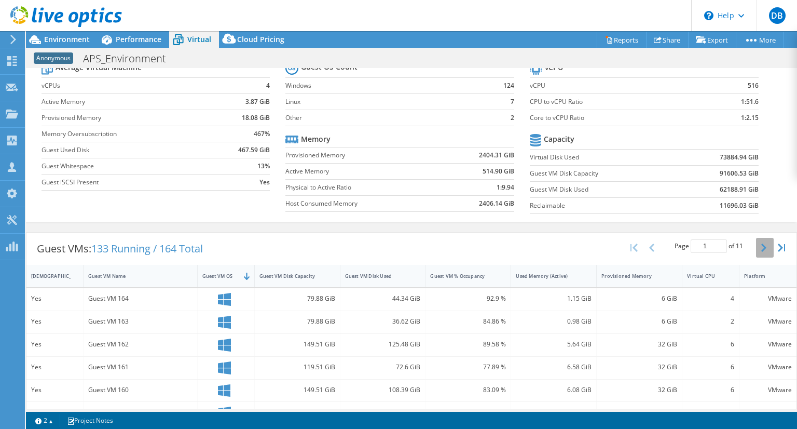
click at [756, 244] on button "button" at bounding box center [765, 248] width 18 height 20
click at [644, 251] on button "button" at bounding box center [653, 248] width 18 height 20
type input "1"
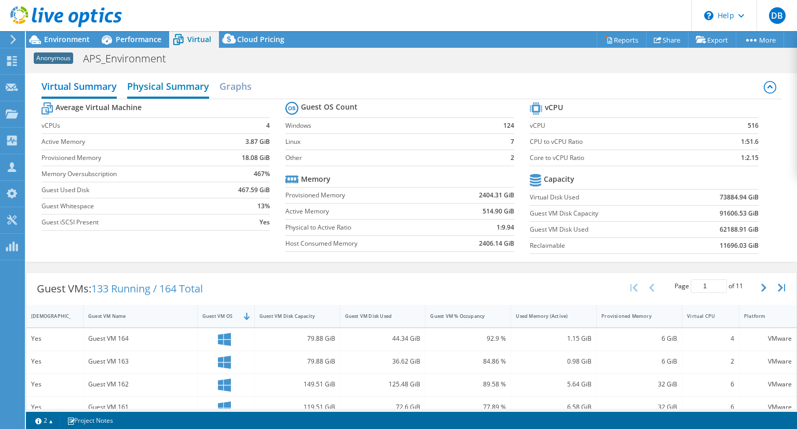
click at [179, 89] on h2 "Physical Summary" at bounding box center [168, 87] width 82 height 23
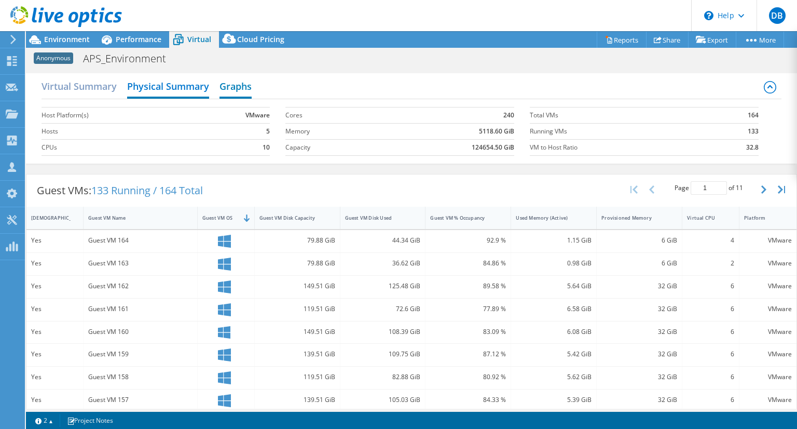
click at [230, 81] on h2 "Graphs" at bounding box center [236, 87] width 32 height 23
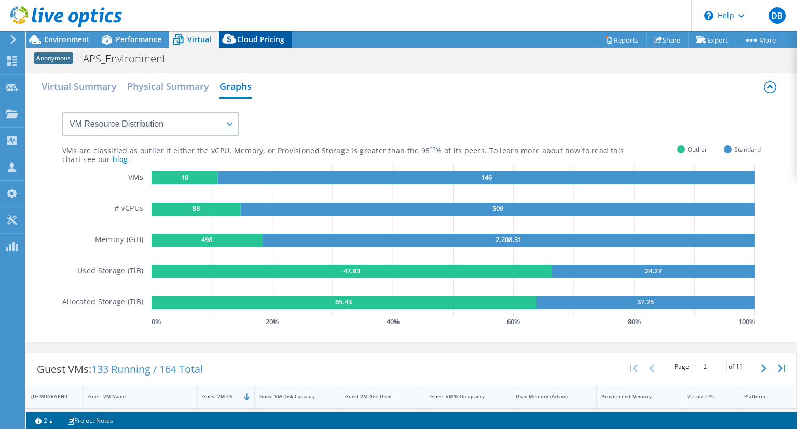
click at [268, 39] on span "Cloud Pricing" at bounding box center [260, 39] width 47 height 10
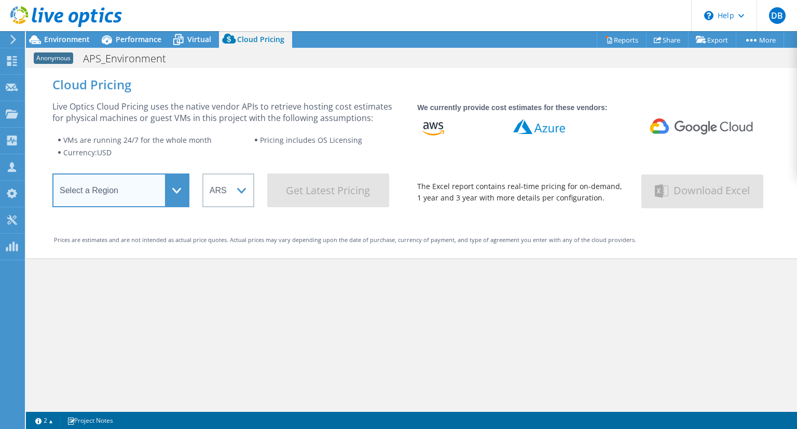
click at [181, 188] on select "Select a Region Asia Pacific (Hong Kong) Asia Pacific (Mumbai) Asia Pacific (Se…" at bounding box center [120, 190] width 137 height 34
select select "USEast"
click at [52, 176] on select "Select a Region Asia Pacific (Hong Kong) Asia Pacific (Mumbai) Asia Pacific (Se…" at bounding box center [120, 190] width 137 height 34
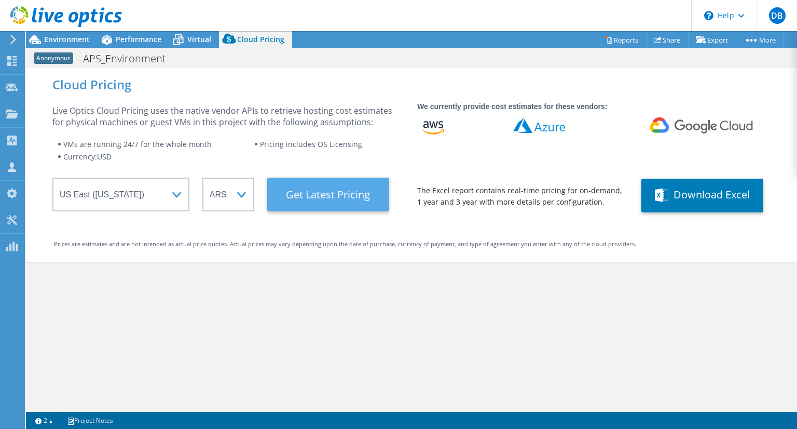
click at [336, 190] on Latest "Get Latest Pricing" at bounding box center [328, 194] width 122 height 34
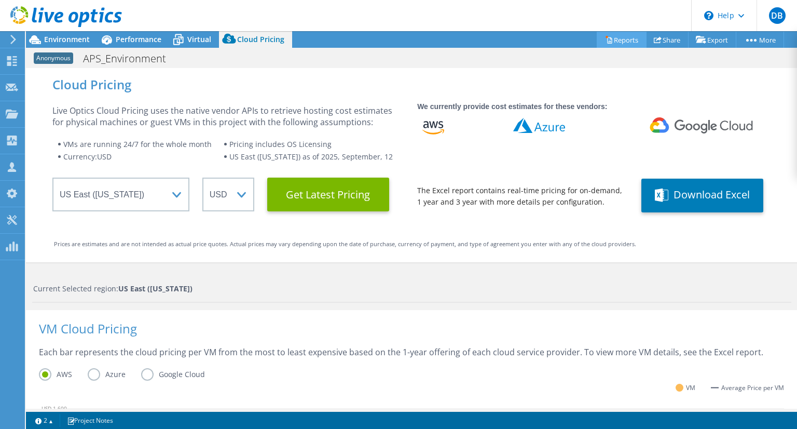
click at [613, 42] on link "Reports" at bounding box center [622, 40] width 50 height 16
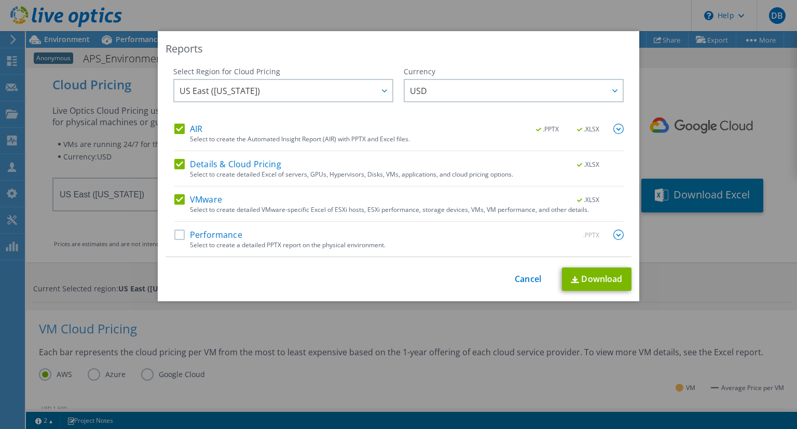
click at [176, 235] on label "Performance" at bounding box center [208, 234] width 68 height 10
click at [0, 0] on input "Performance" at bounding box center [0, 0] width 0 height 0
click at [616, 234] on img at bounding box center [618, 234] width 10 height 10
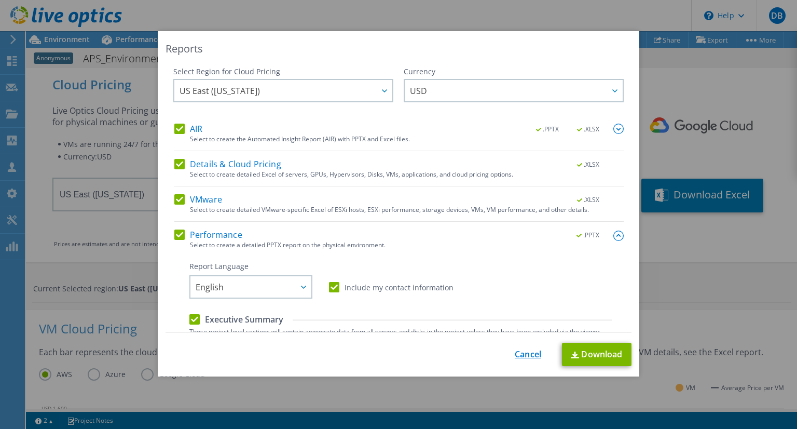
click at [525, 353] on link "Cancel" at bounding box center [528, 354] width 26 height 10
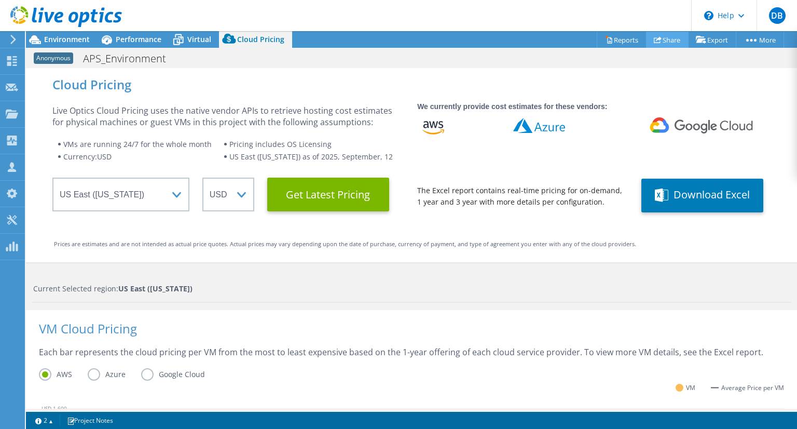
click at [662, 42] on link "Share" at bounding box center [667, 40] width 43 height 16
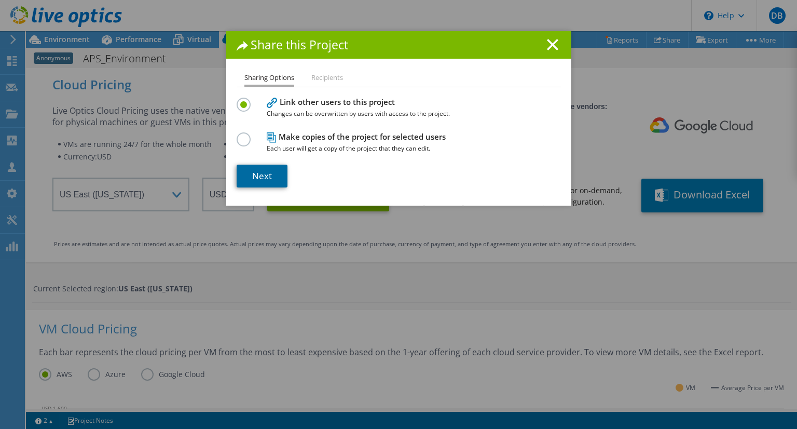
click at [253, 175] on link "Next" at bounding box center [262, 176] width 51 height 23
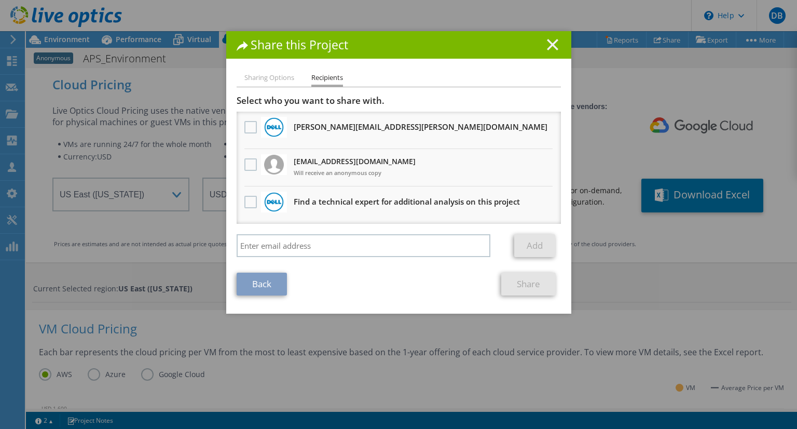
click at [552, 42] on line at bounding box center [553, 44] width 10 height 10
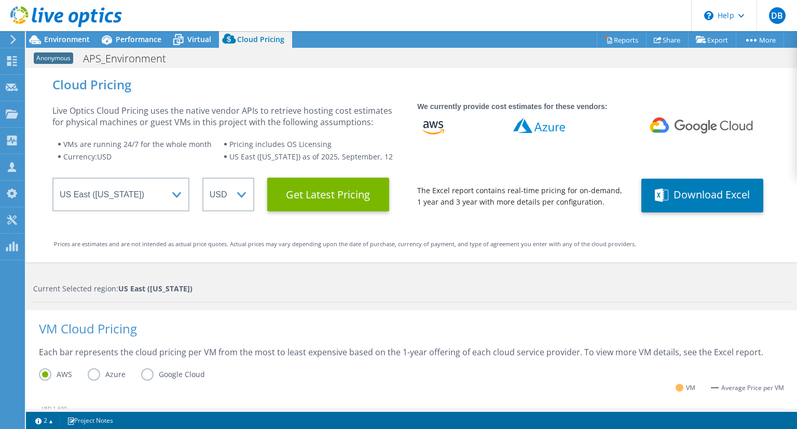
scroll to position [298, 0]
click at [6, 61] on icon at bounding box center [12, 61] width 12 height 10
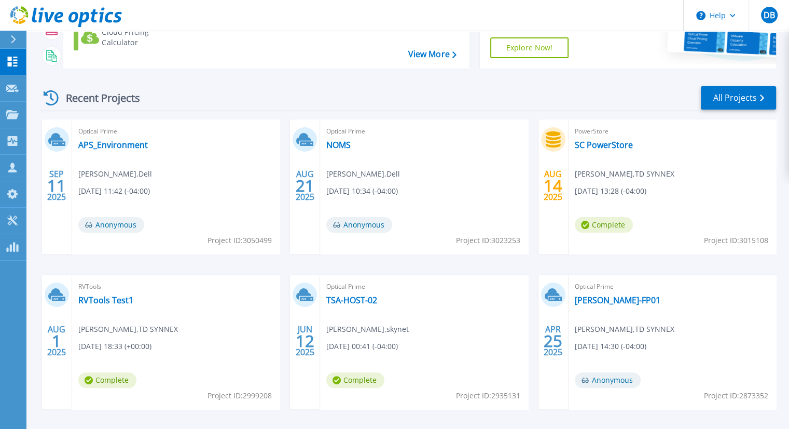
scroll to position [190, 0]
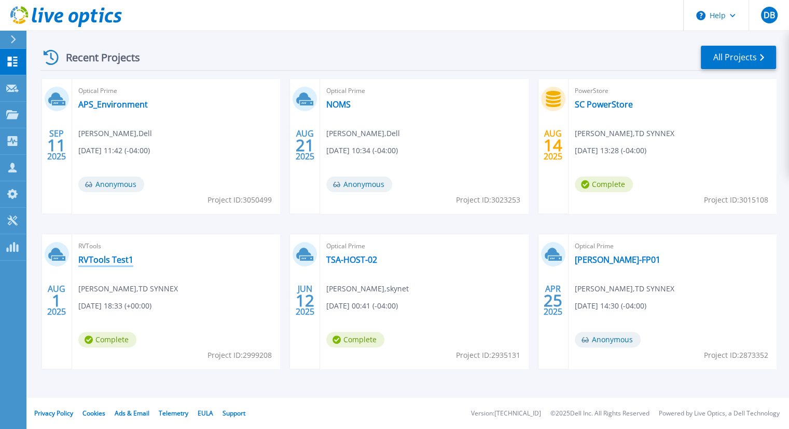
click at [96, 260] on link "RVTools Test1" at bounding box center [105, 259] width 55 height 10
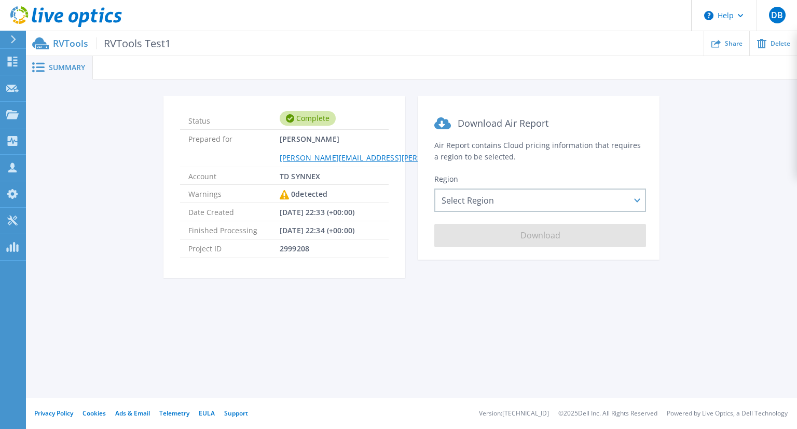
click at [148, 42] on span "RVTools Test1" at bounding box center [134, 43] width 74 height 12
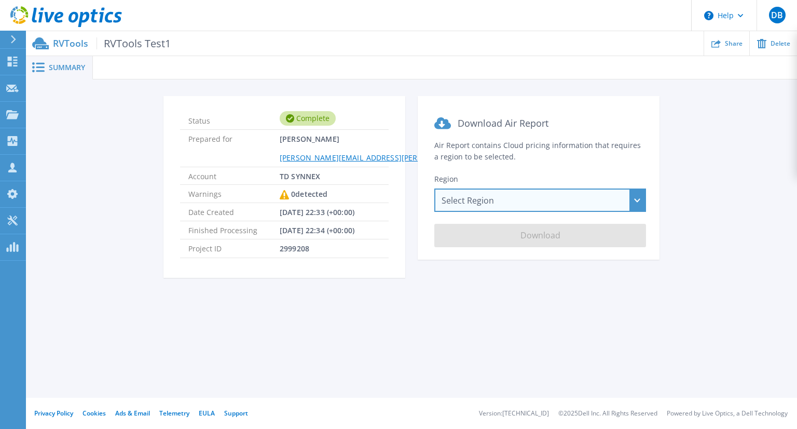
click at [609, 198] on div "Select Region [GEOGRAPHIC_DATA] ([GEOGRAPHIC_DATA]) [GEOGRAPHIC_DATA] ([GEOGRAP…" at bounding box center [540, 199] width 212 height 23
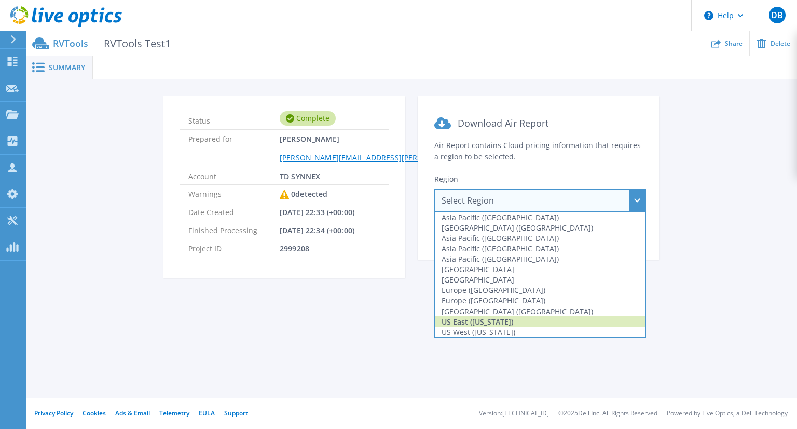
click at [532, 317] on div "US East ([US_STATE])" at bounding box center [540, 321] width 210 height 10
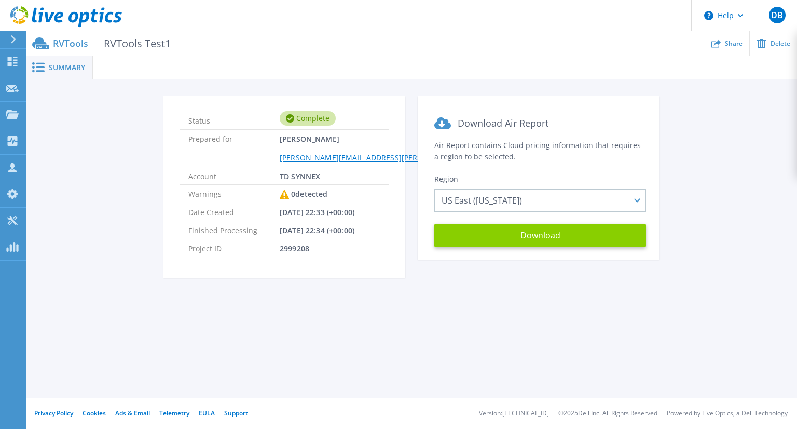
click at [536, 238] on button "Download" at bounding box center [540, 235] width 212 height 23
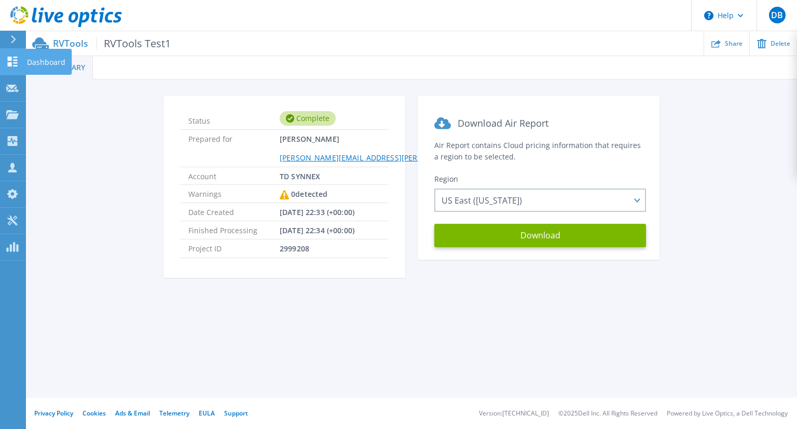
click at [12, 61] on icon at bounding box center [12, 62] width 12 height 10
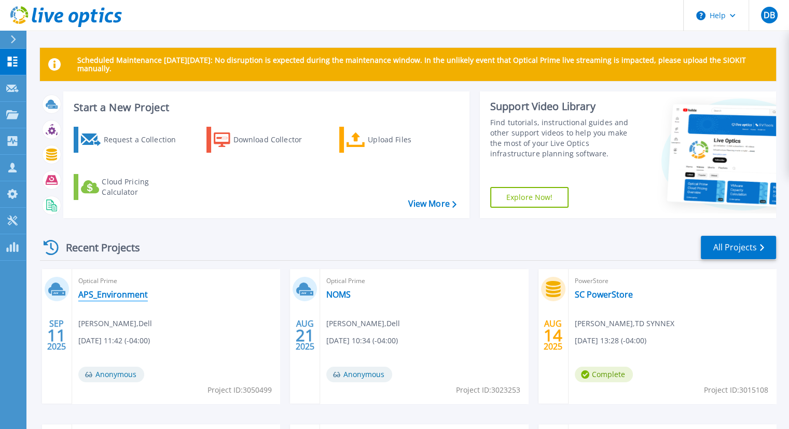
click at [131, 294] on link "APS_Environment" at bounding box center [113, 294] width 70 height 10
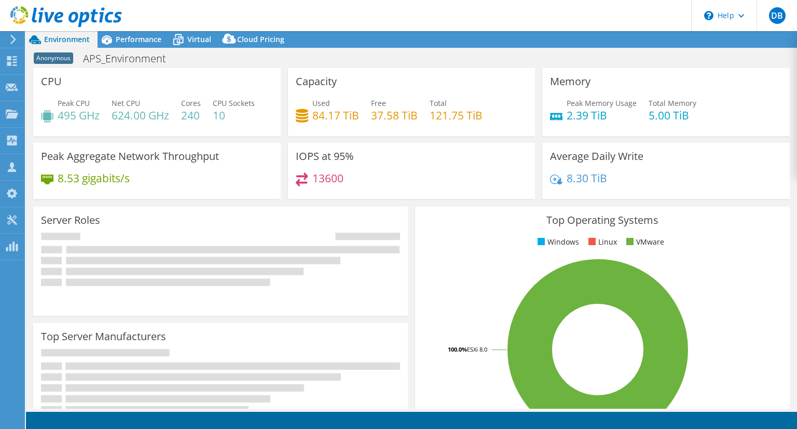
select select "USEast"
select select "USD"
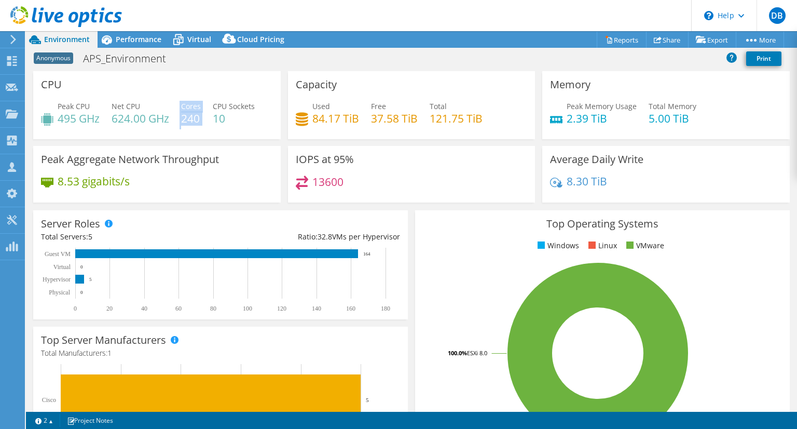
drag, startPoint x: 179, startPoint y: 116, endPoint x: 202, endPoint y: 116, distance: 23.9
click at [202, 116] on div "Peak CPU 495 GHz Net CPU 624.00 GHz Cores 240 CPU Sockets 10" at bounding box center [157, 118] width 232 height 34
drag, startPoint x: 215, startPoint y: 118, endPoint x: 230, endPoint y: 121, distance: 14.9
click at [230, 121] on h4 "10" at bounding box center [234, 118] width 42 height 11
click at [143, 44] on span "Performance" at bounding box center [139, 39] width 46 height 10
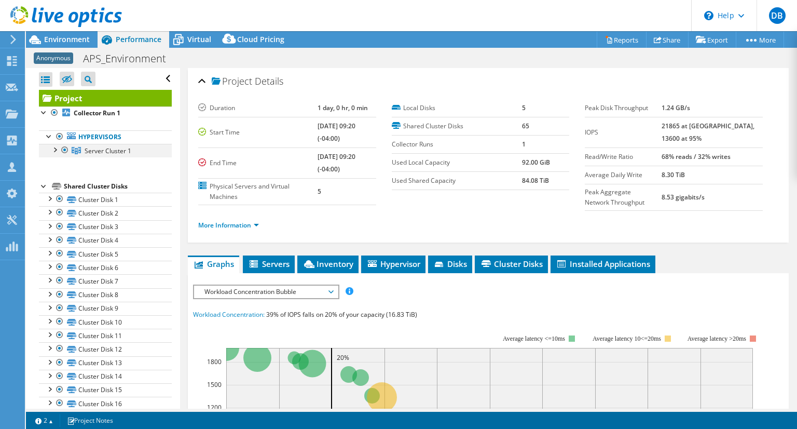
click at [53, 150] on div at bounding box center [54, 149] width 10 height 10
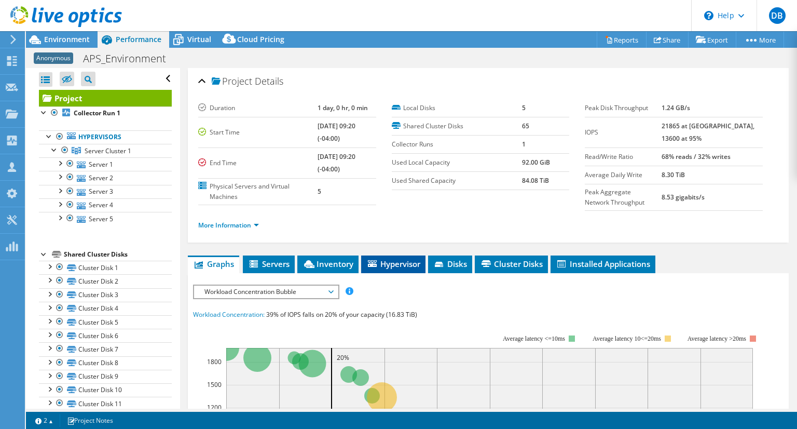
click at [405, 261] on span "Hypervisor" at bounding box center [393, 263] width 54 height 10
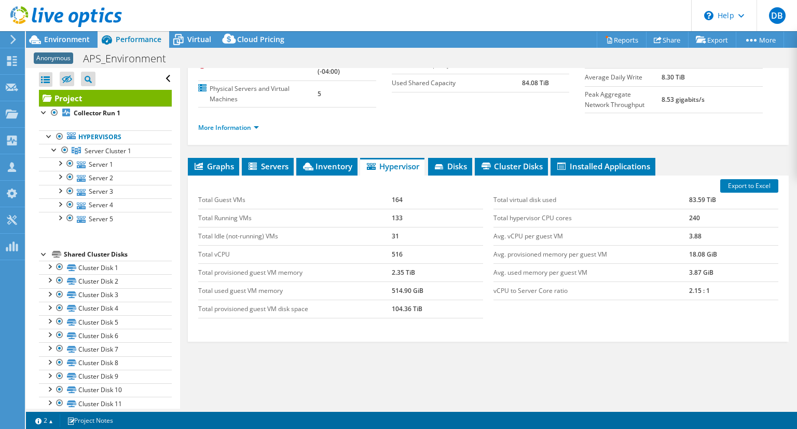
scroll to position [99, 0]
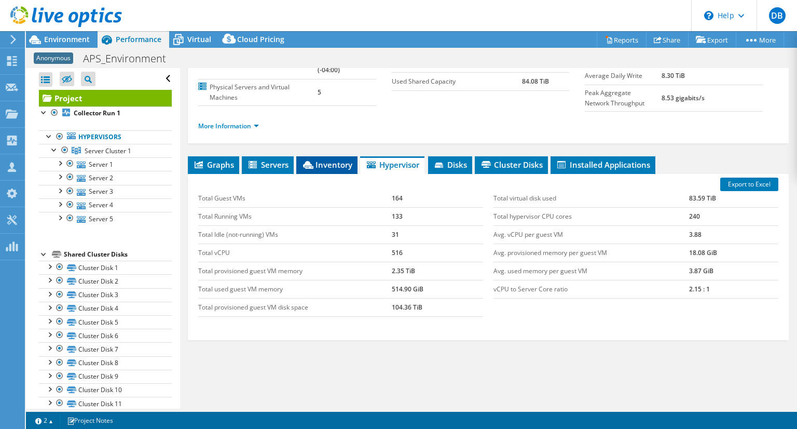
click at [333, 162] on span "Inventory" at bounding box center [327, 164] width 51 height 10
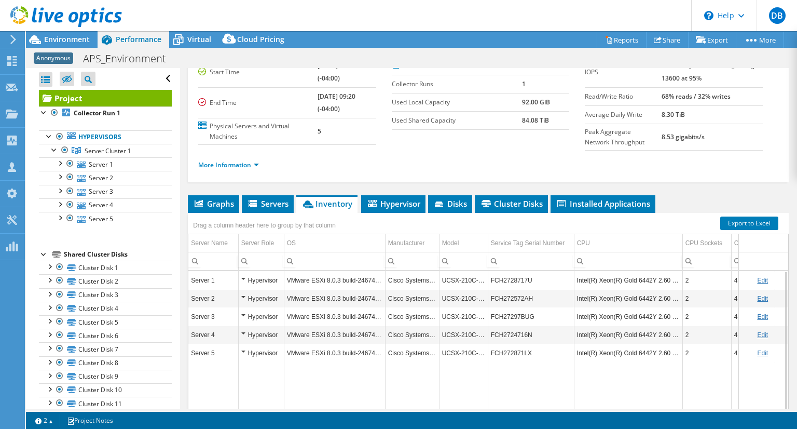
scroll to position [69, 0]
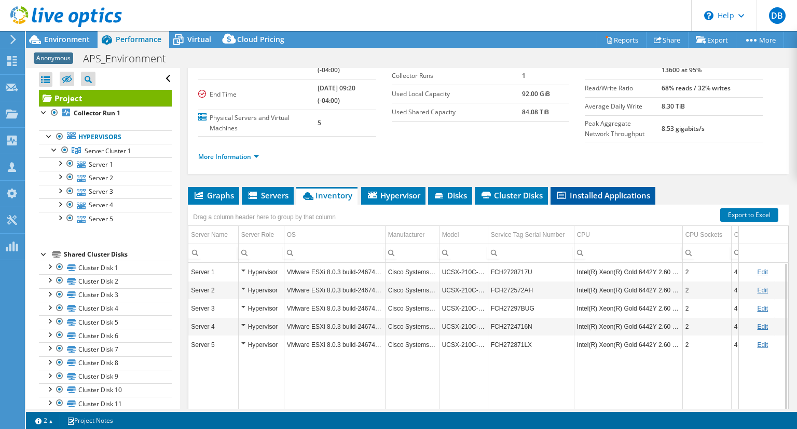
click at [617, 200] on li "Installed Applications" at bounding box center [603, 196] width 105 height 18
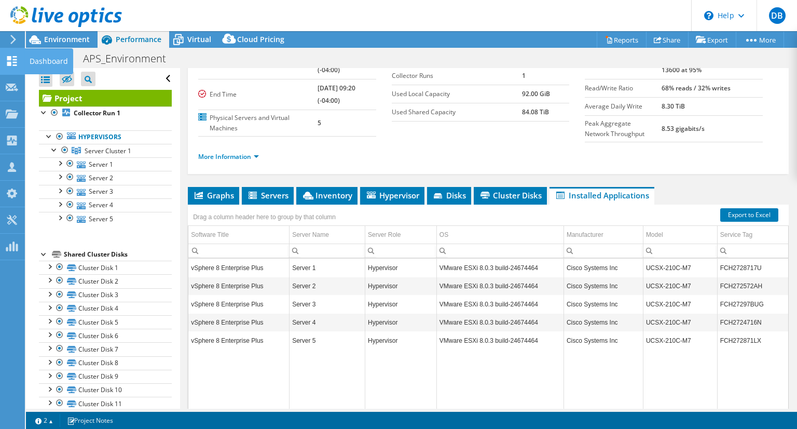
click at [6, 60] on icon at bounding box center [12, 61] width 12 height 10
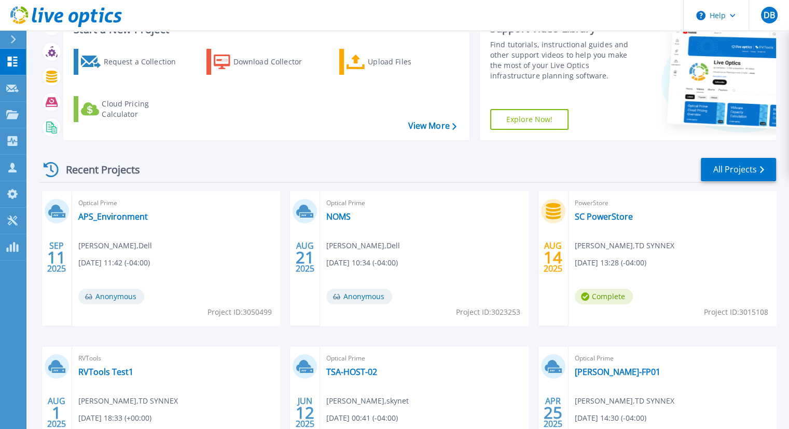
scroll to position [64, 0]
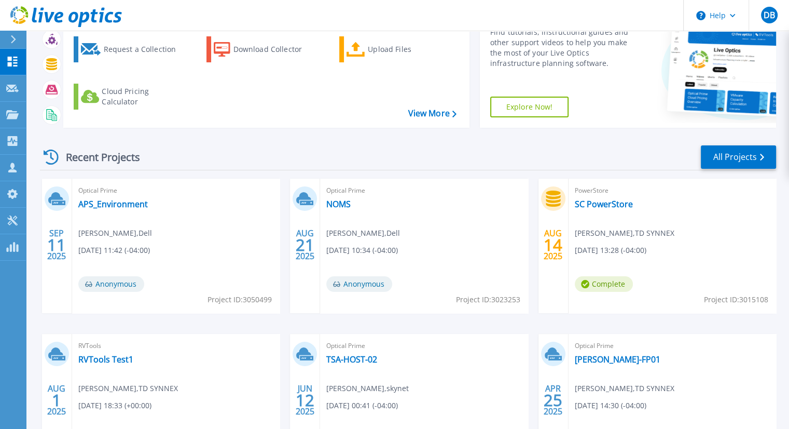
scroll to position [92, 0]
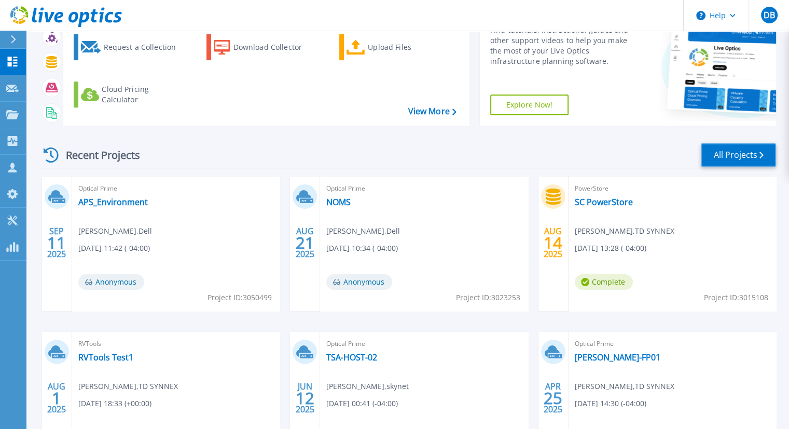
click at [716, 149] on link "All Projects" at bounding box center [738, 154] width 75 height 23
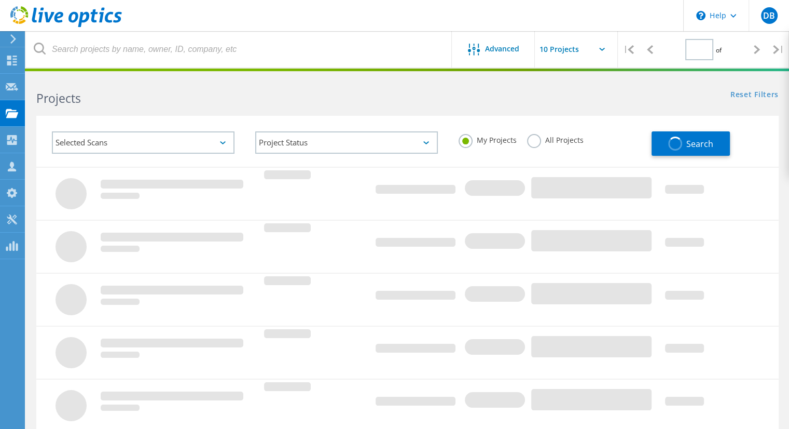
type input "1"
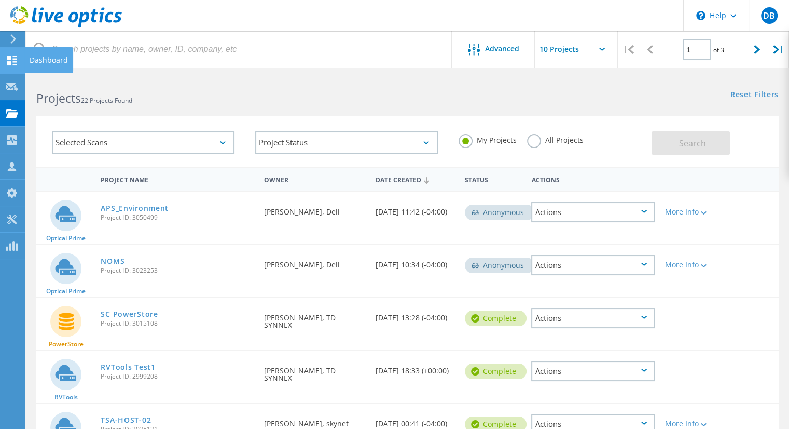
click at [10, 61] on use at bounding box center [12, 61] width 10 height 10
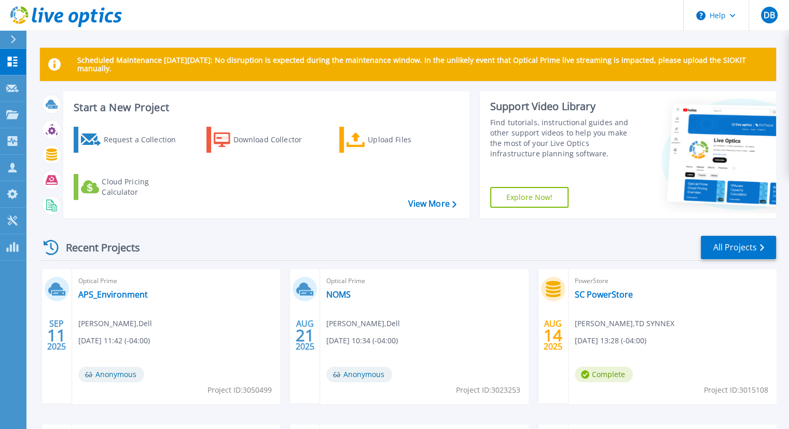
click at [13, 38] on icon at bounding box center [13, 39] width 5 height 8
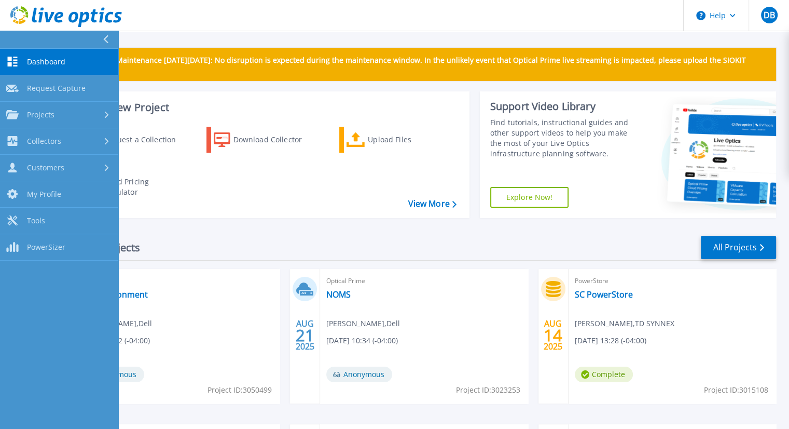
click at [46, 67] on link "Dashboard Dashboard" at bounding box center [59, 62] width 118 height 26
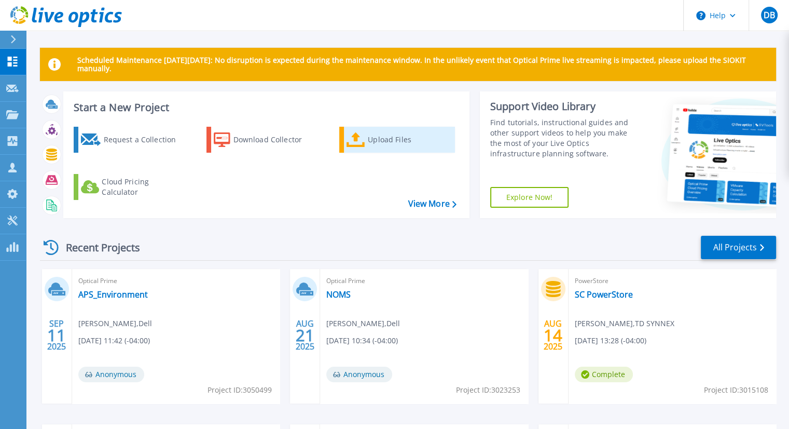
click at [399, 139] on div "Upload Files" at bounding box center [409, 139] width 83 height 21
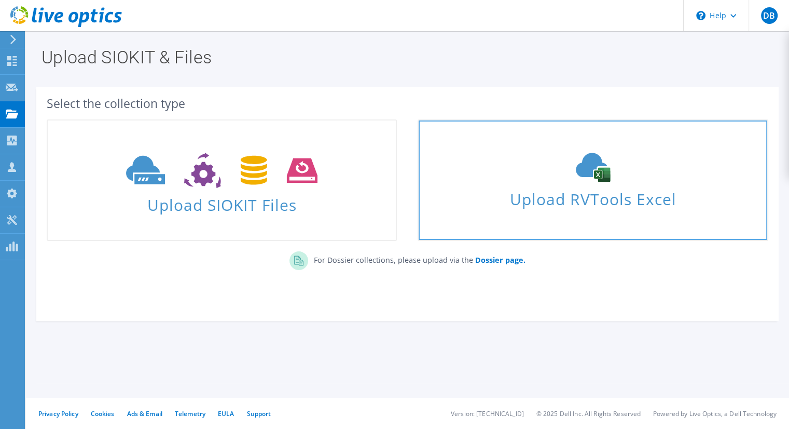
click at [463, 202] on span "Upload RVTools Excel" at bounding box center [593, 196] width 348 height 22
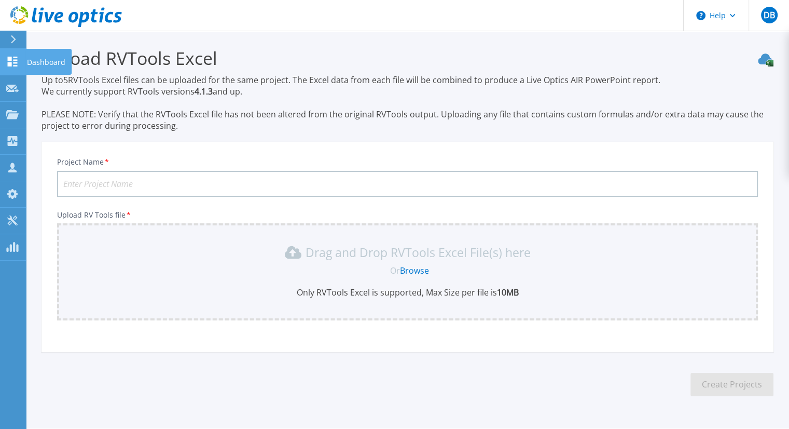
click at [12, 63] on icon at bounding box center [12, 62] width 12 height 10
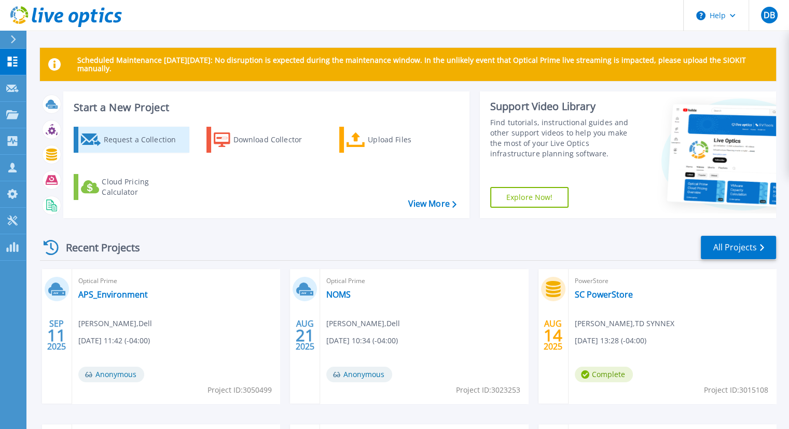
click at [149, 135] on div "Request a Collection" at bounding box center [144, 139] width 83 height 21
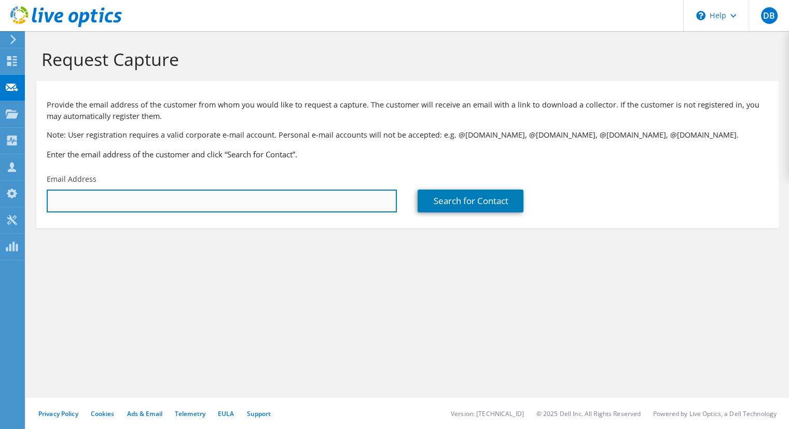
click at [315, 201] on input "text" at bounding box center [222, 200] width 350 height 23
type input "[EMAIL_ADDRESS][DOMAIN_NAME]"
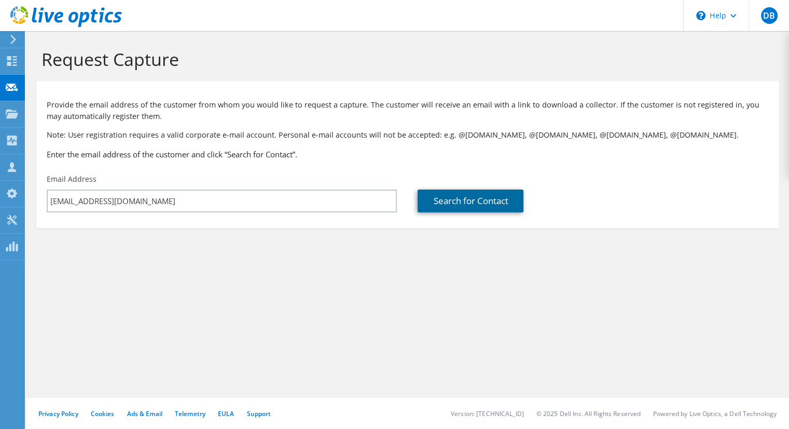
click at [480, 195] on link "Search for Contact" at bounding box center [471, 200] width 106 height 23
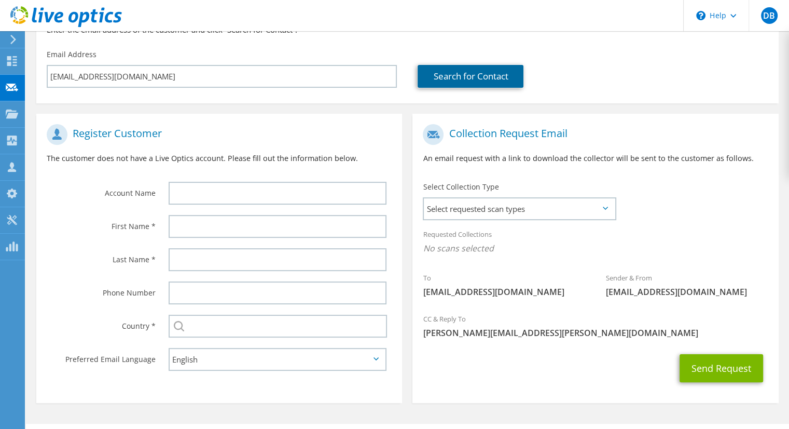
scroll to position [135, 0]
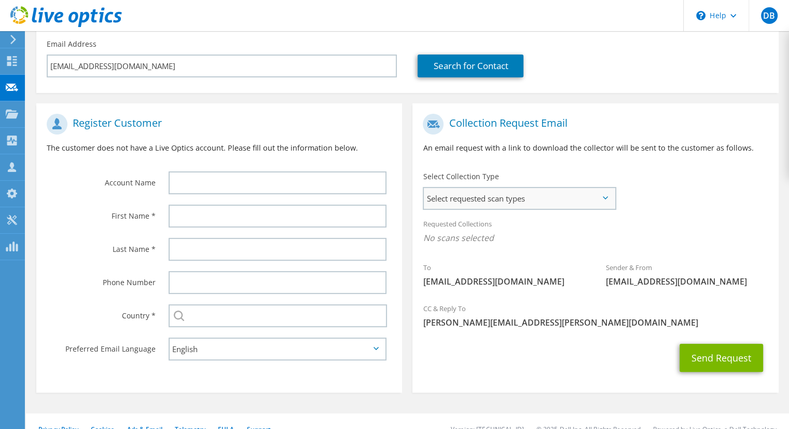
click at [573, 200] on span "Select requested scan types" at bounding box center [519, 198] width 191 height 21
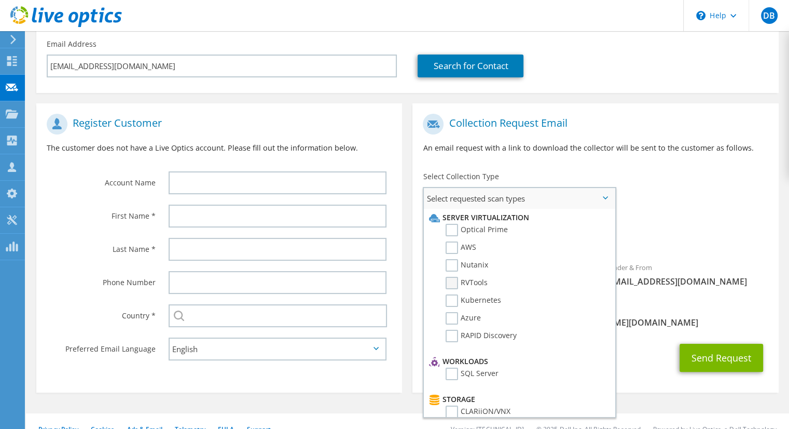
click at [454, 282] on label "RVTools" at bounding box center [467, 283] width 42 height 12
click at [0, 0] on input "RVTools" at bounding box center [0, 0] width 0 height 0
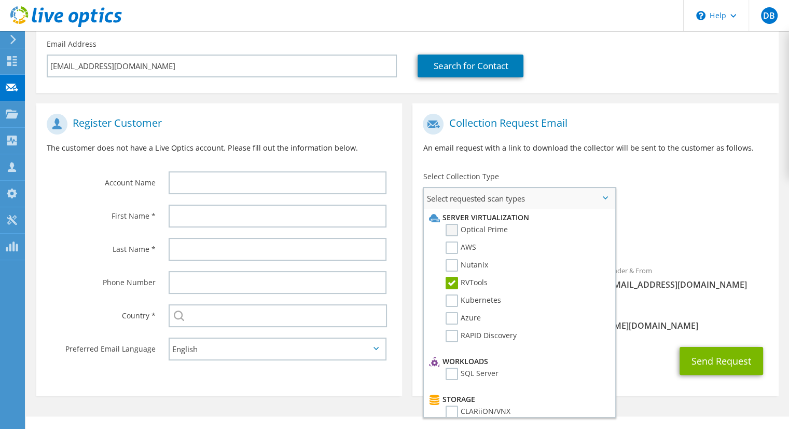
click at [500, 233] on label "Optical Prime" at bounding box center [477, 230] width 62 height 12
click at [0, 0] on input "Optical Prime" at bounding box center [0, 0] width 0 height 0
click at [687, 120] on h1 "Collection Request Email" at bounding box center [593, 124] width 340 height 21
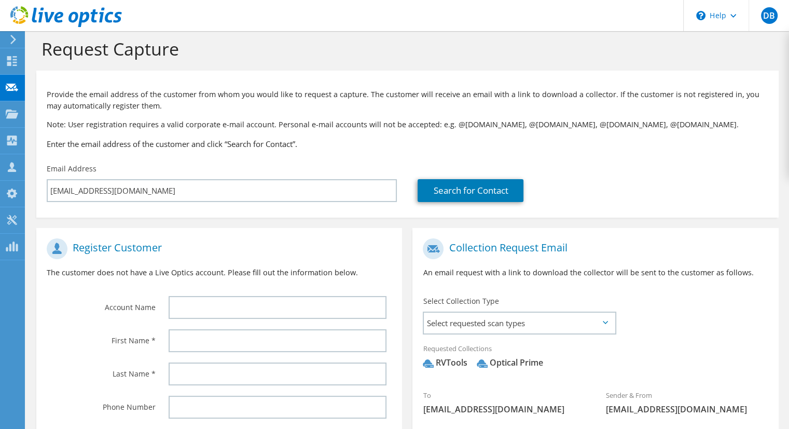
scroll to position [6, 0]
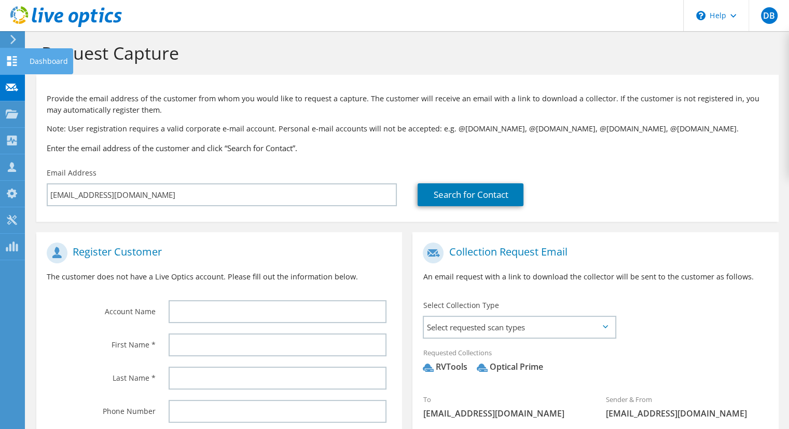
click at [16, 65] on use at bounding box center [12, 61] width 10 height 10
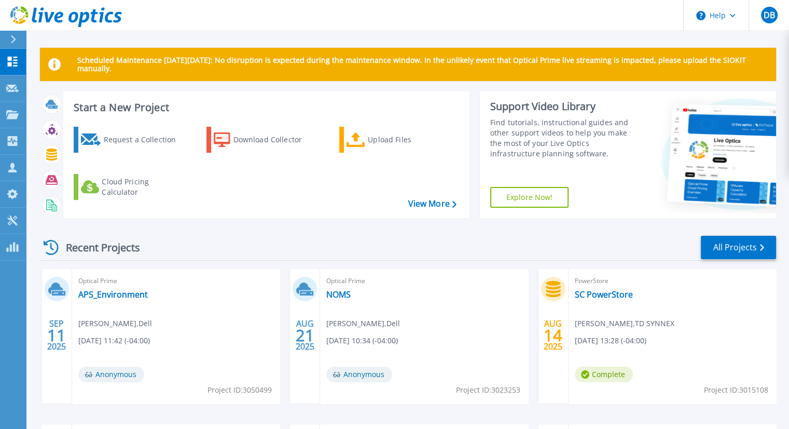
scroll to position [190, 0]
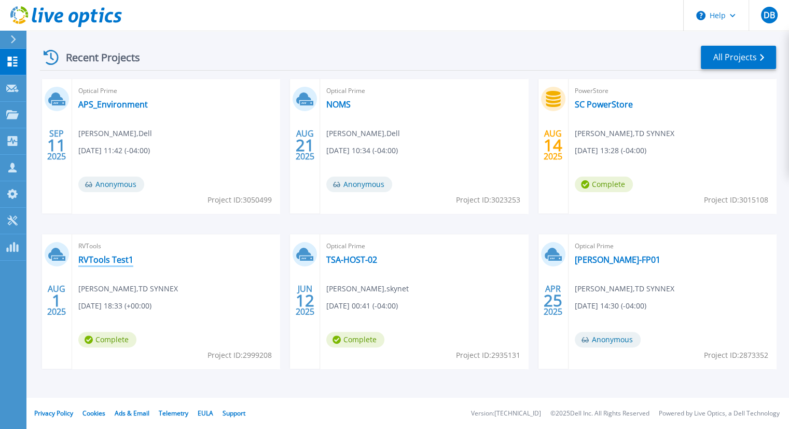
click at [111, 254] on link "RVTools Test1" at bounding box center [105, 259] width 55 height 10
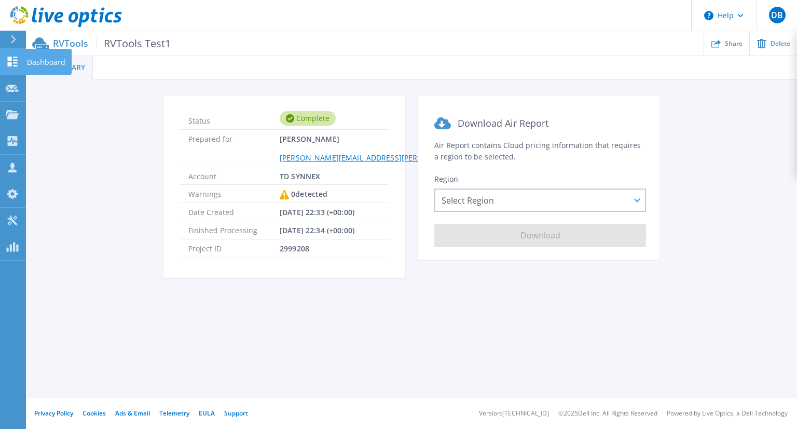
click at [7, 66] on icon at bounding box center [12, 62] width 12 height 10
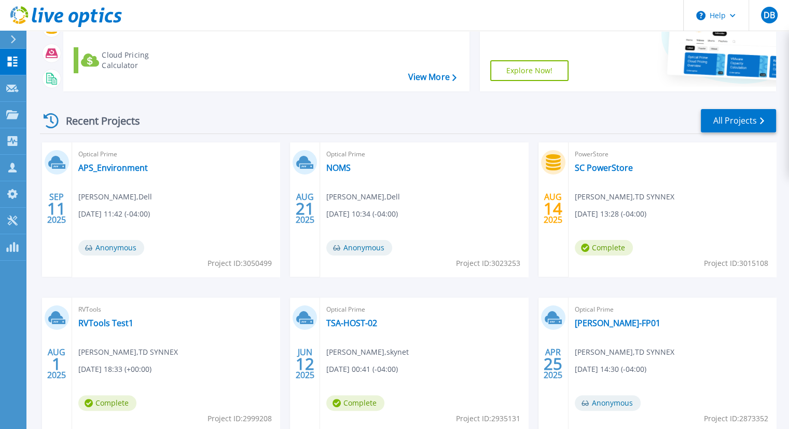
scroll to position [130, 0]
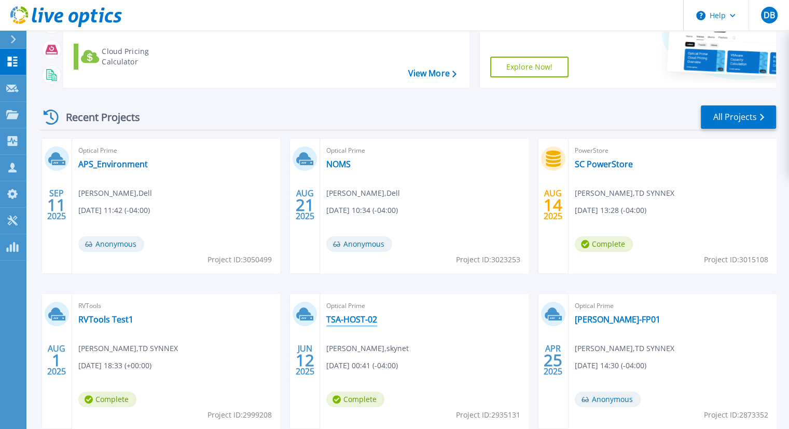
click at [345, 319] on link "TSA-HOST-02" at bounding box center [351, 319] width 51 height 10
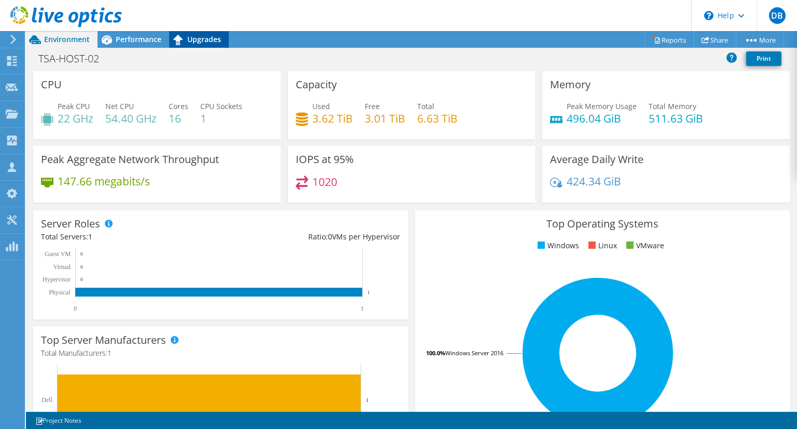
click at [182, 39] on icon at bounding box center [177, 40] width 9 height 10
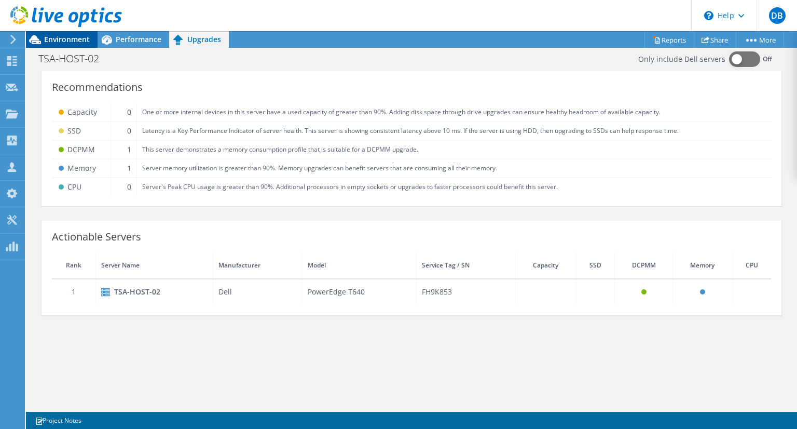
click at [57, 44] on span "Environment" at bounding box center [67, 39] width 46 height 10
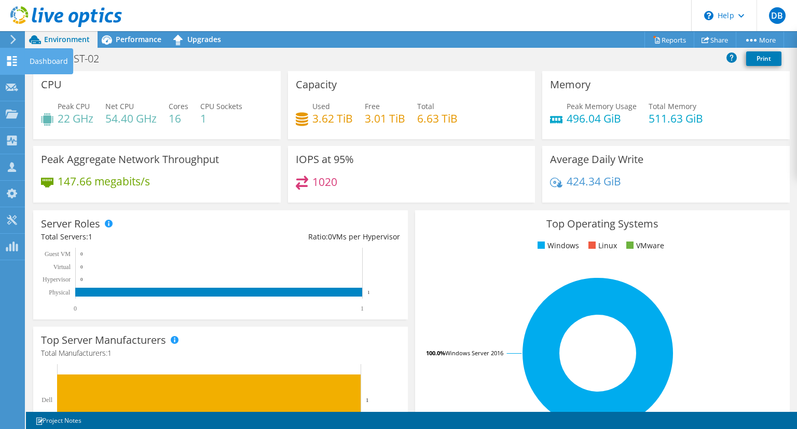
click at [8, 65] on use at bounding box center [12, 61] width 10 height 10
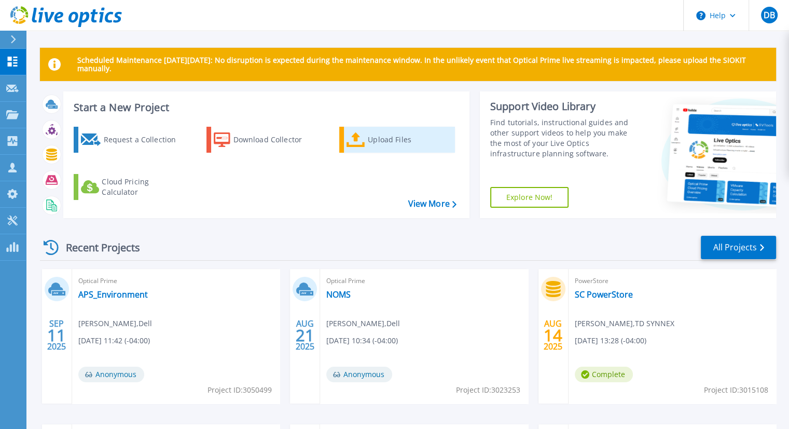
click at [387, 136] on div "Upload Files" at bounding box center [409, 139] width 83 height 21
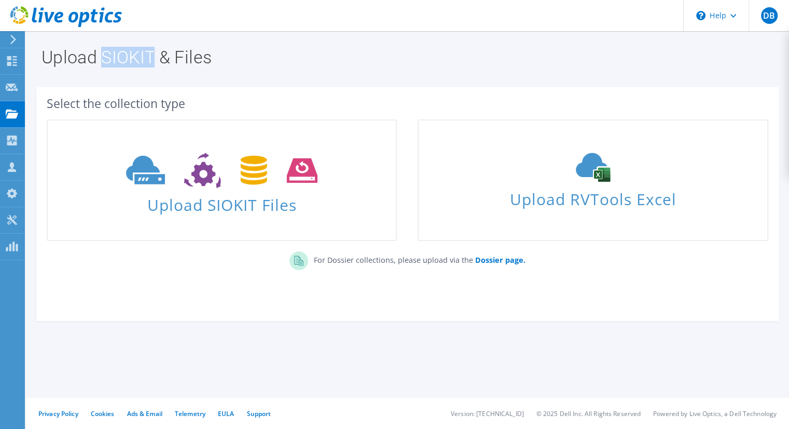
drag, startPoint x: 106, startPoint y: 57, endPoint x: 154, endPoint y: 63, distance: 48.2
click at [154, 63] on h1 "Upload SIOKIT & Files" at bounding box center [405, 57] width 727 height 18
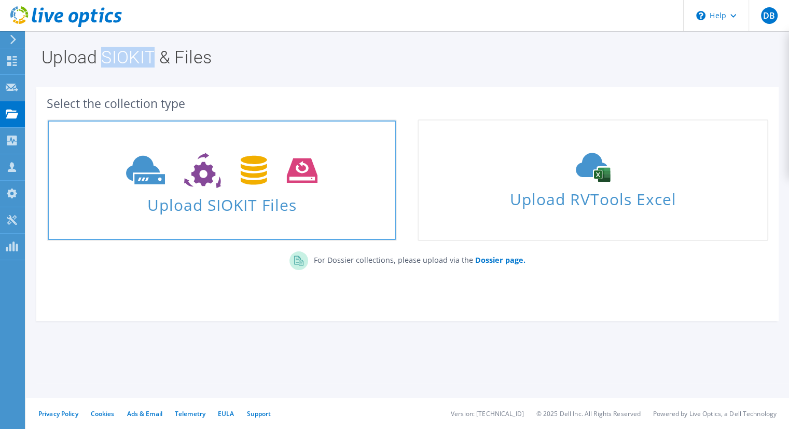
click at [255, 167] on use at bounding box center [222, 171] width 192 height 36
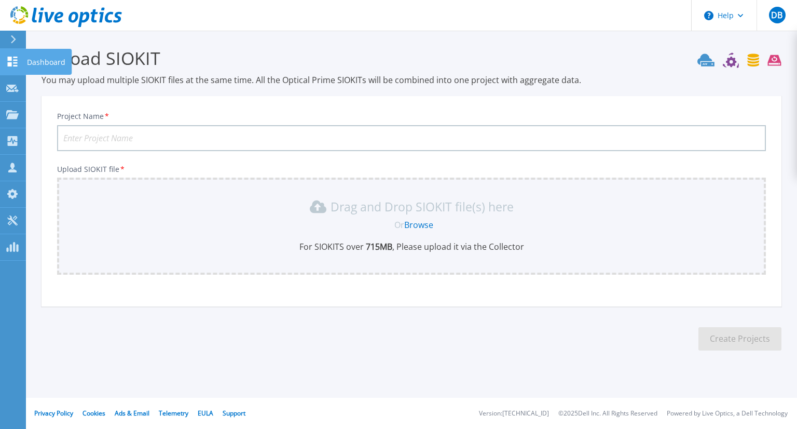
click at [12, 66] on icon at bounding box center [12, 62] width 12 height 10
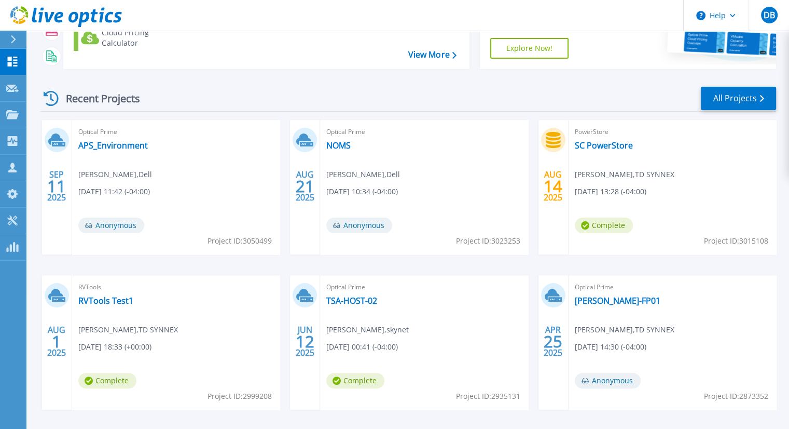
scroll to position [190, 0]
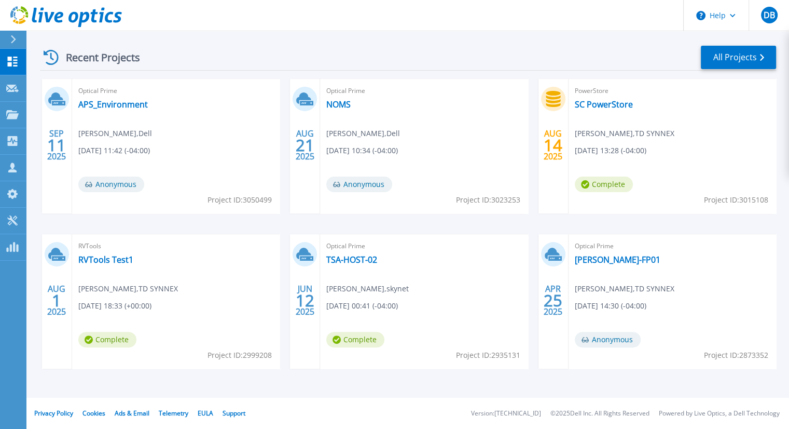
click at [278, 220] on div "[DATE] Optical Prime APS_Environment [PERSON_NAME] , Dell [DATE] 11:42 (-04:00)…" at bounding box center [404, 234] width 745 height 310
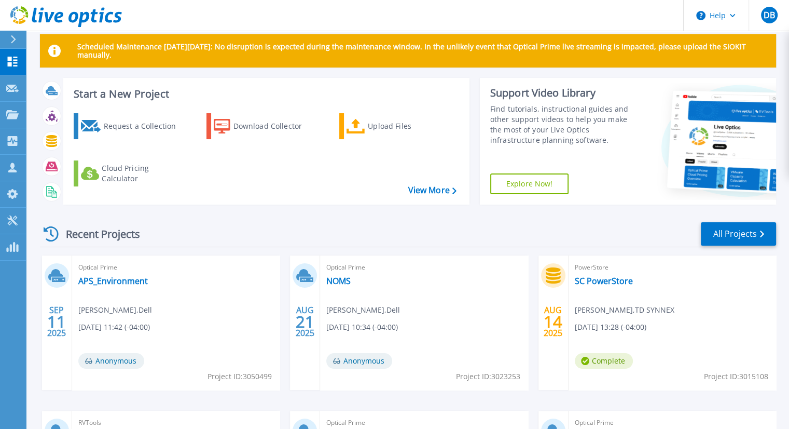
scroll to position [0, 0]
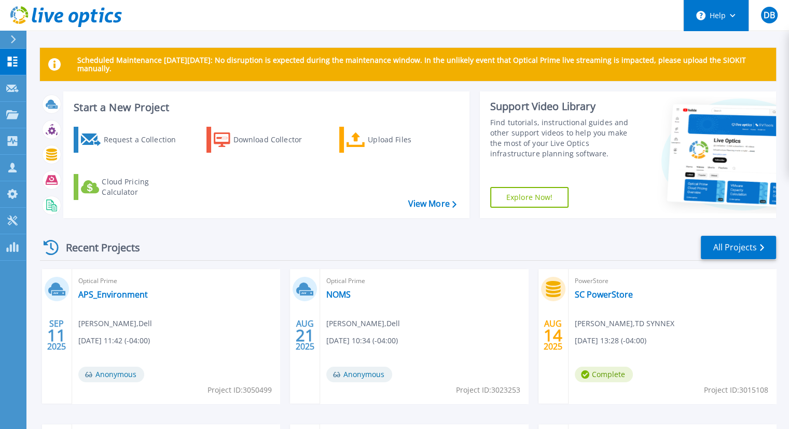
click at [725, 9] on button "Help" at bounding box center [716, 15] width 65 height 31
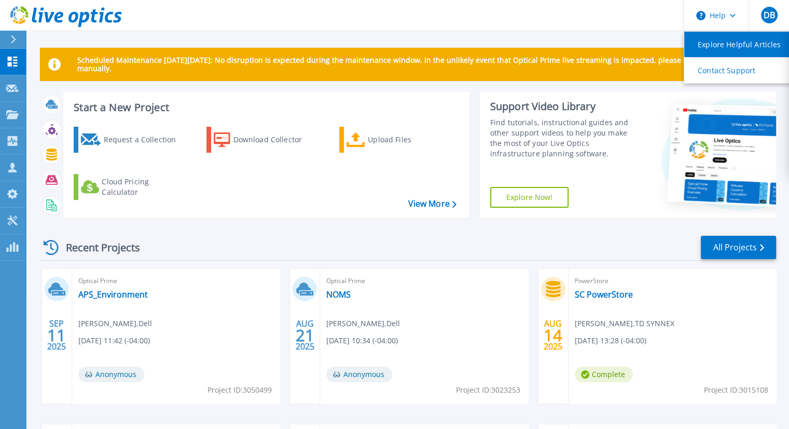
click at [720, 42] on link "Explore Helpful Articles" at bounding box center [743, 44] width 116 height 25
